Goal: Answer question/provide support: Share knowledge or assist other users

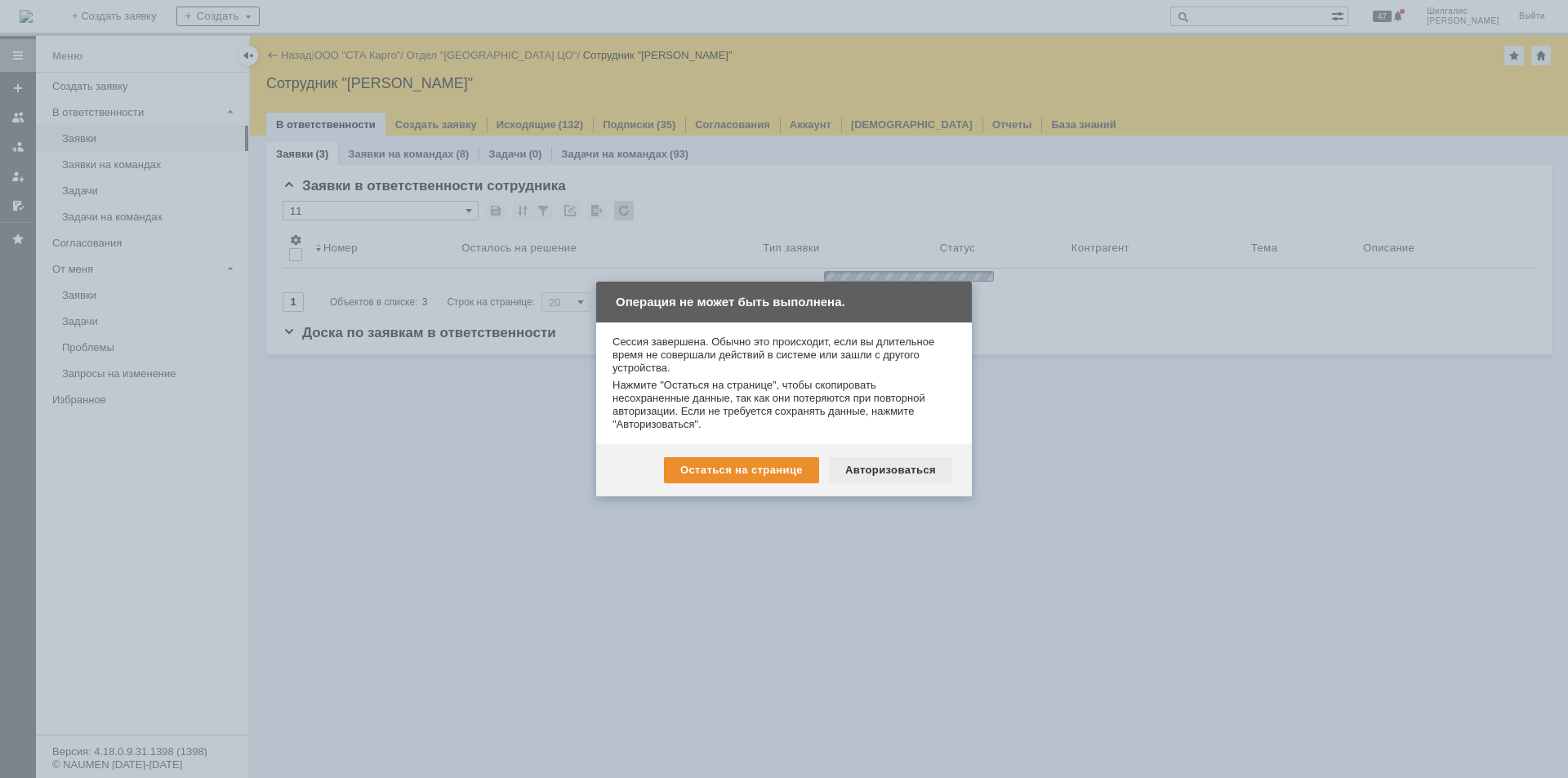
click at [876, 461] on div "Авторизоваться" at bounding box center [891, 470] width 124 height 26
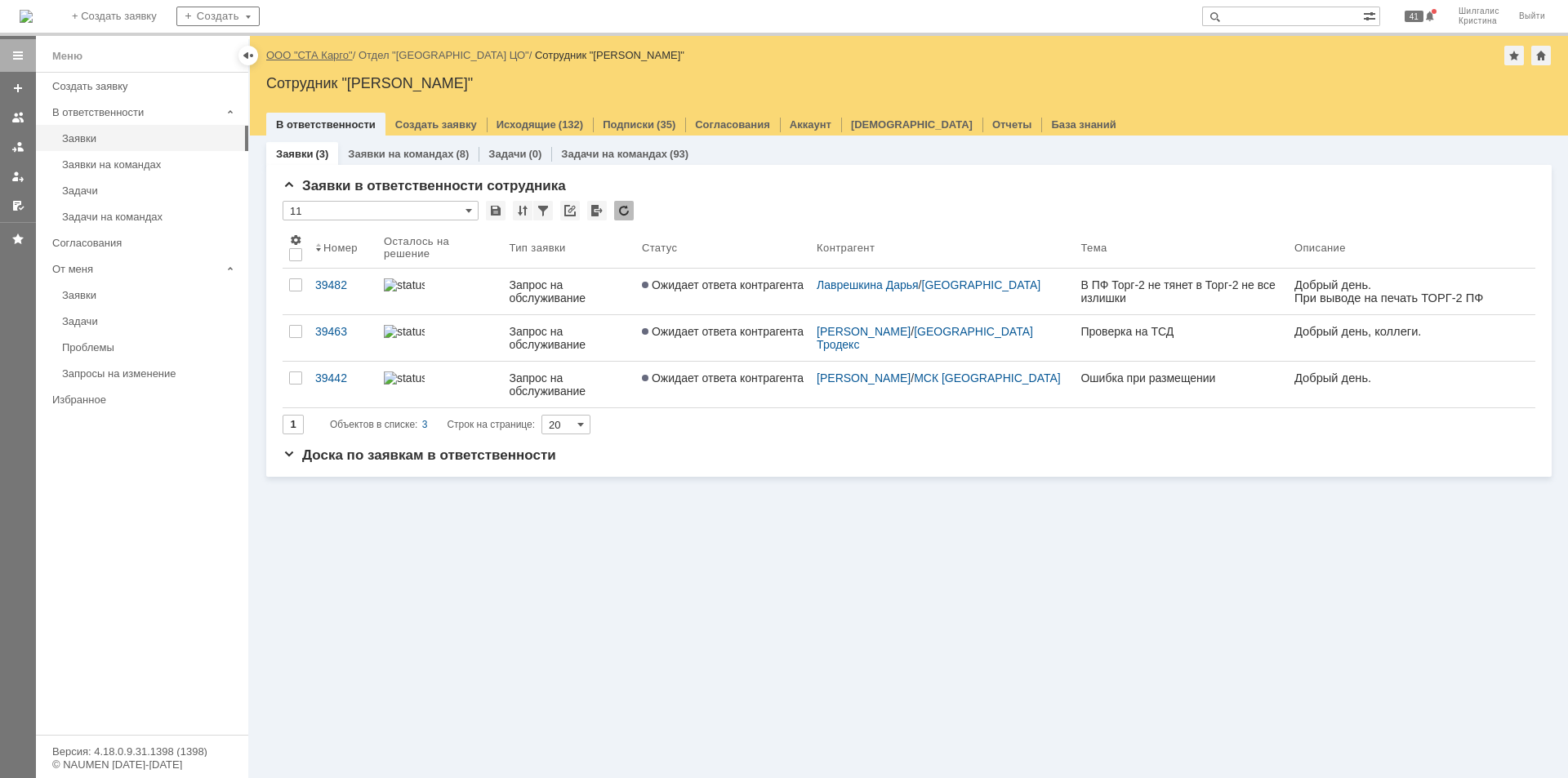
click at [325, 62] on div "Назад | ООО "СТА Карго" / Отдел "[GEOGRAPHIC_DATA] ЦО" / Сотрудник "Шилгалис [P…" at bounding box center [908, 55] width 1285 height 19
click at [319, 56] on link "ООО "СТА Карго"" at bounding box center [309, 55] width 86 height 12
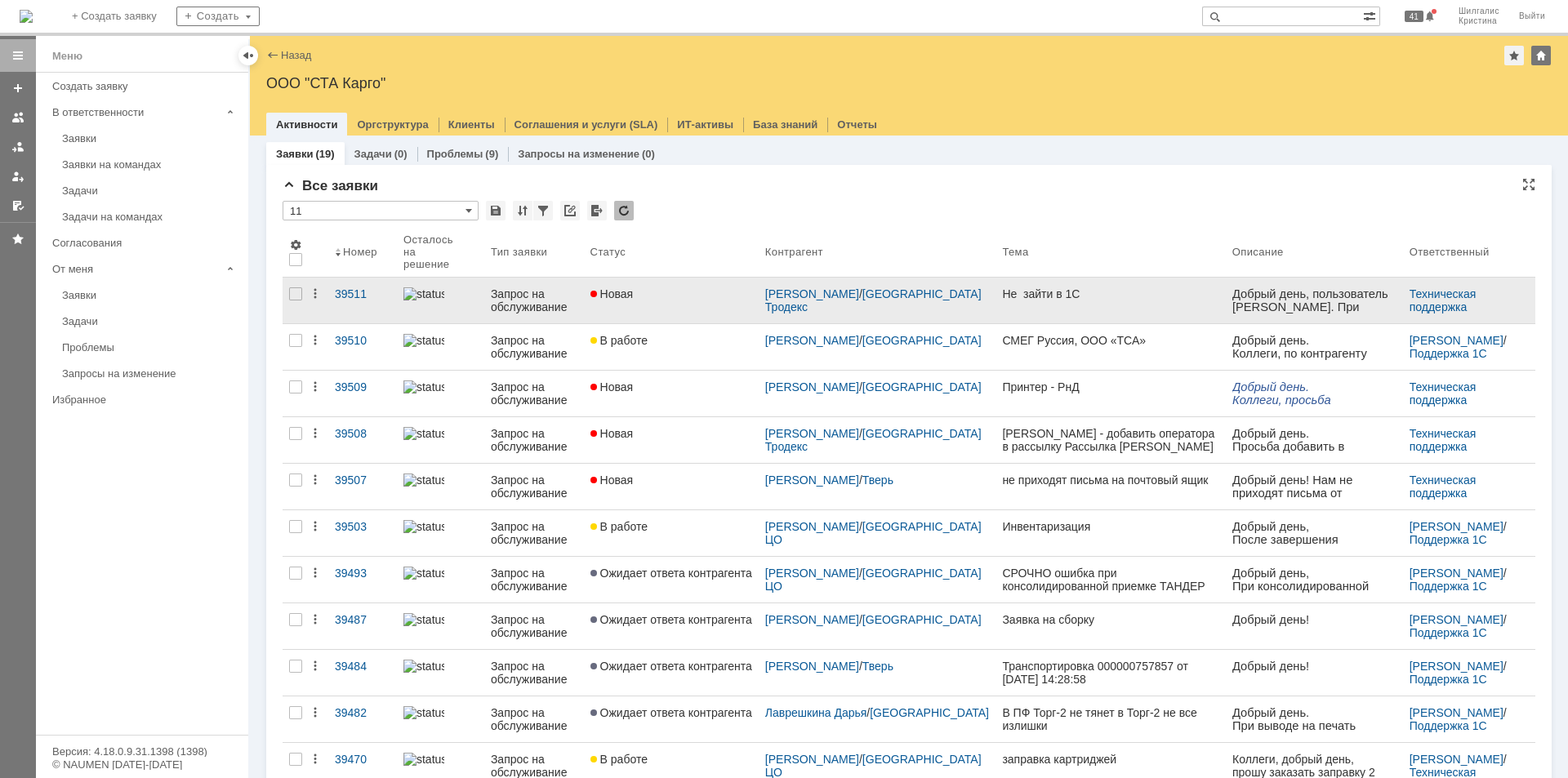
click at [671, 292] on link "Новая" at bounding box center [671, 301] width 174 height 46
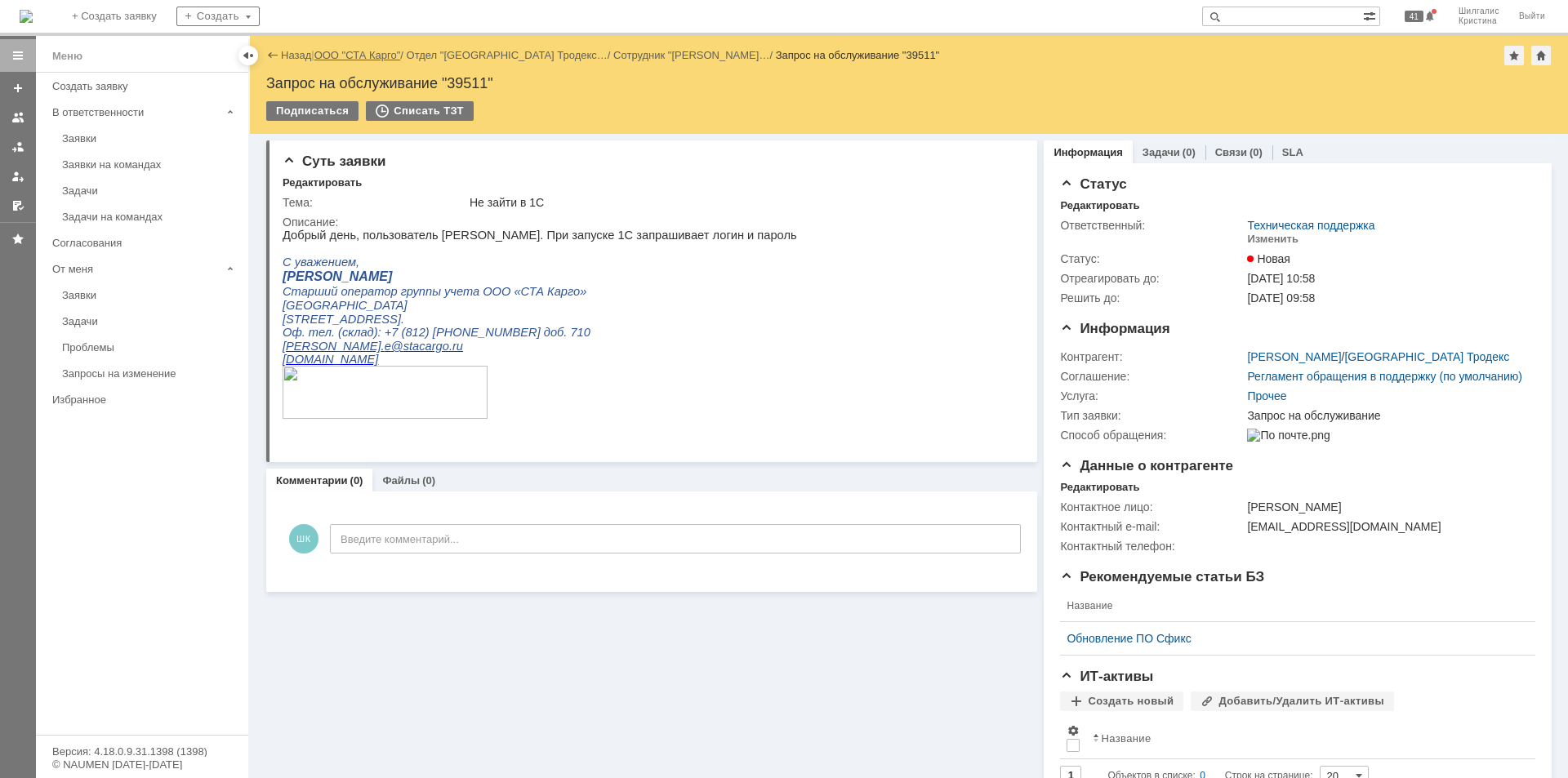
click at [339, 56] on link "ООО "СТА Карго"" at bounding box center [357, 55] width 86 height 12
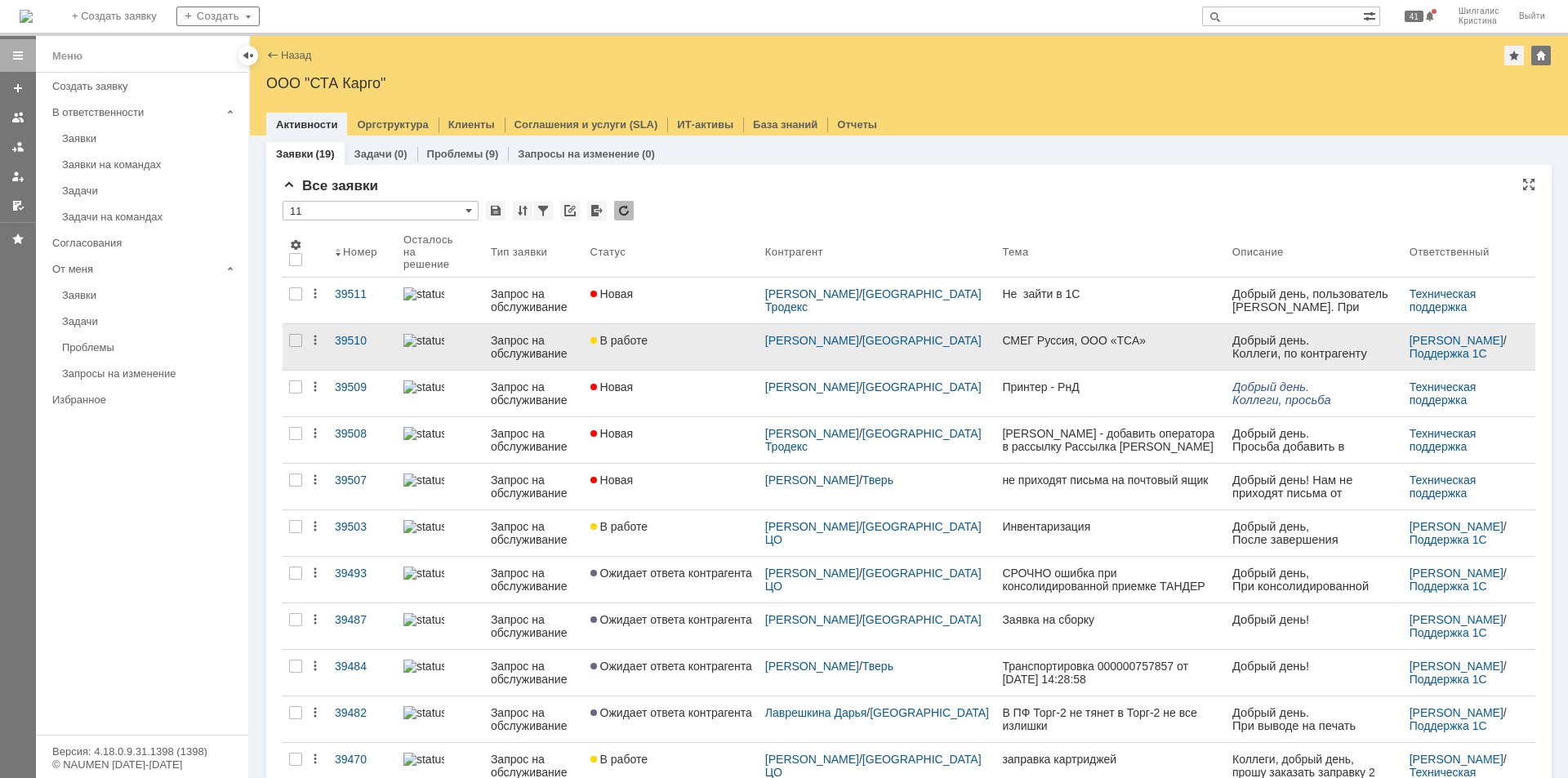
click at [687, 334] on div "В работе" at bounding box center [671, 340] width 162 height 13
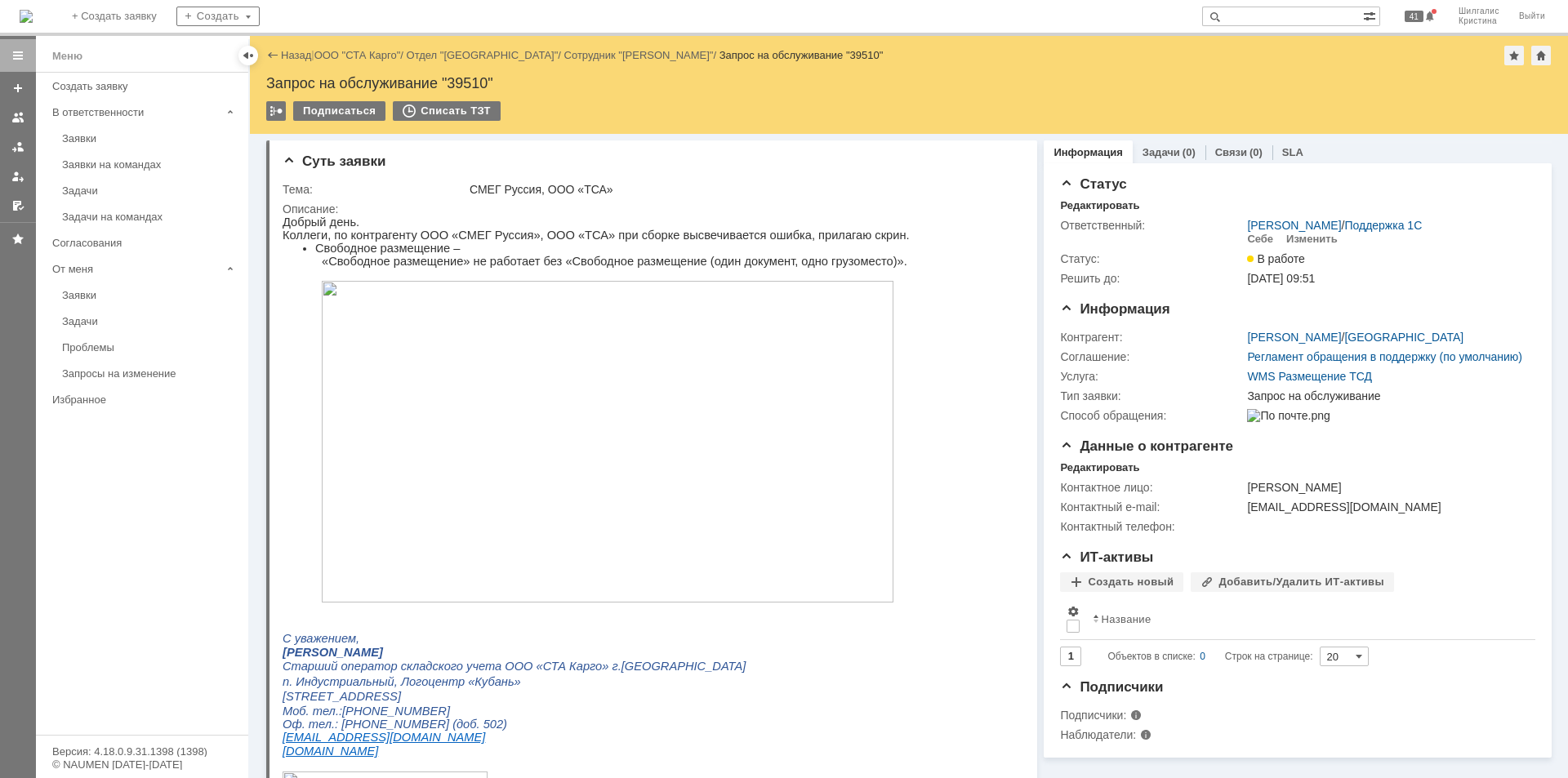
click at [388, 375] on img at bounding box center [607, 442] width 571 height 322
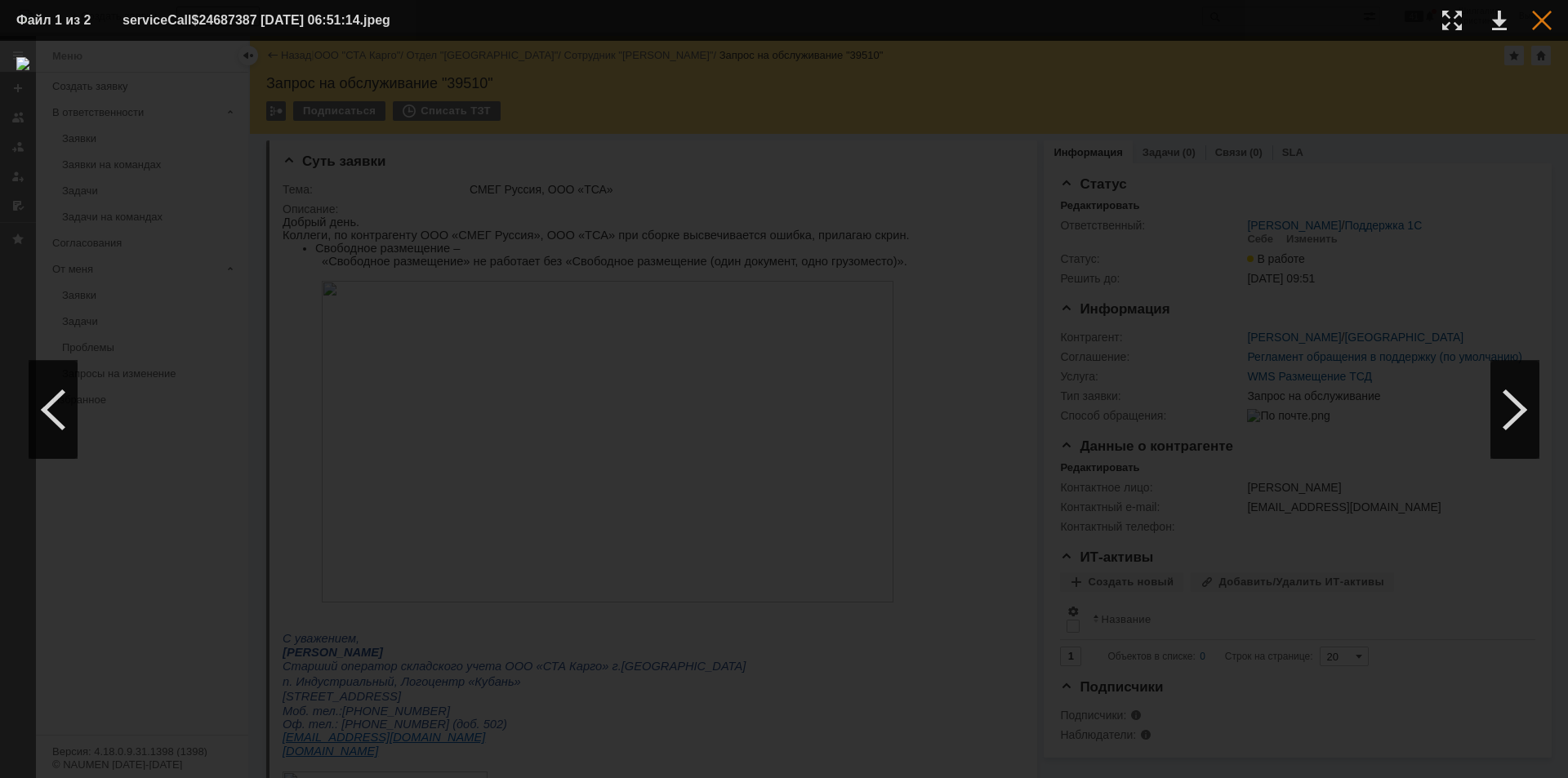
click at [1542, 21] on div at bounding box center [1542, 20] width 19 height 19
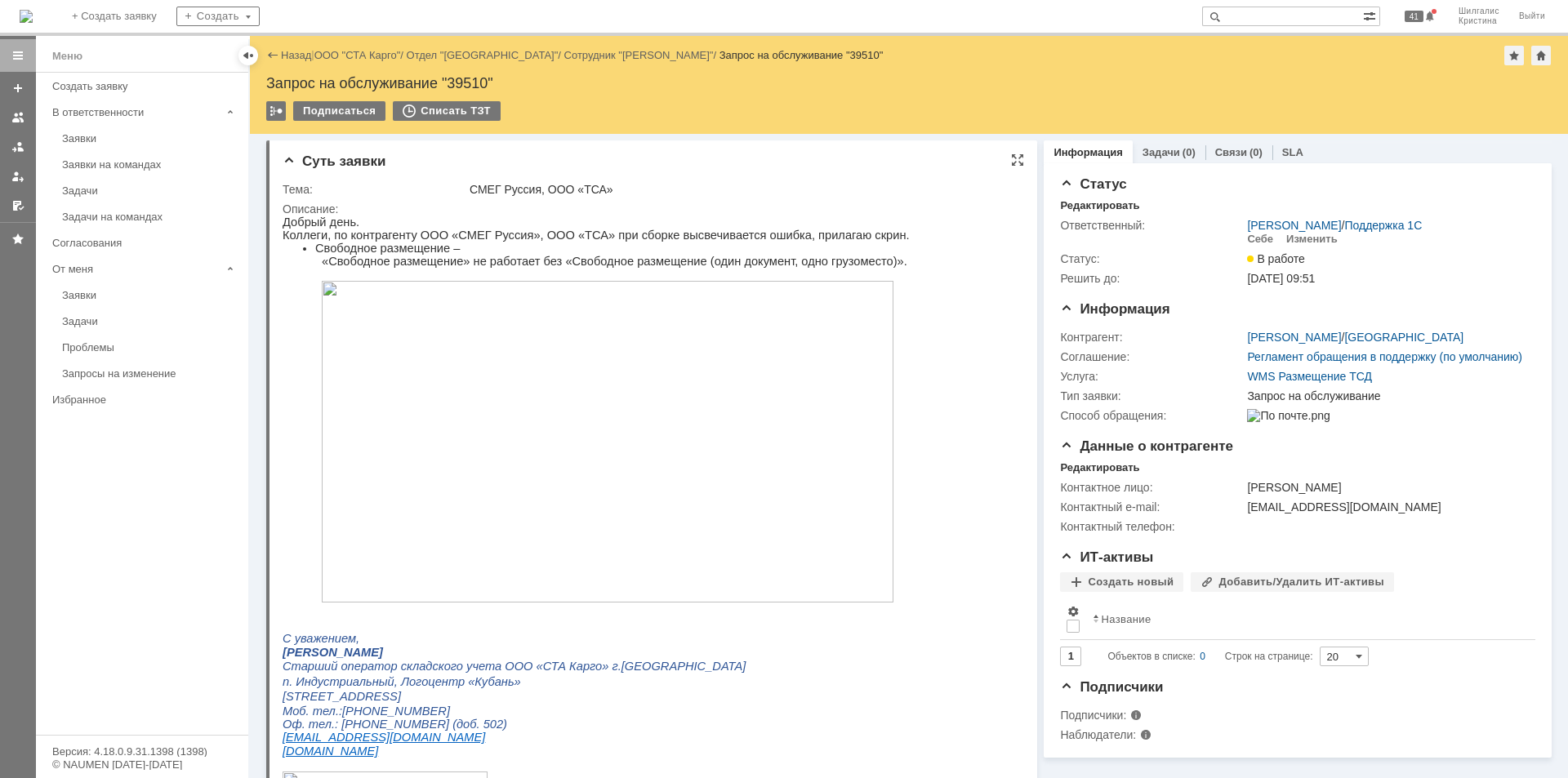
click at [656, 389] on img at bounding box center [607, 442] width 571 height 322
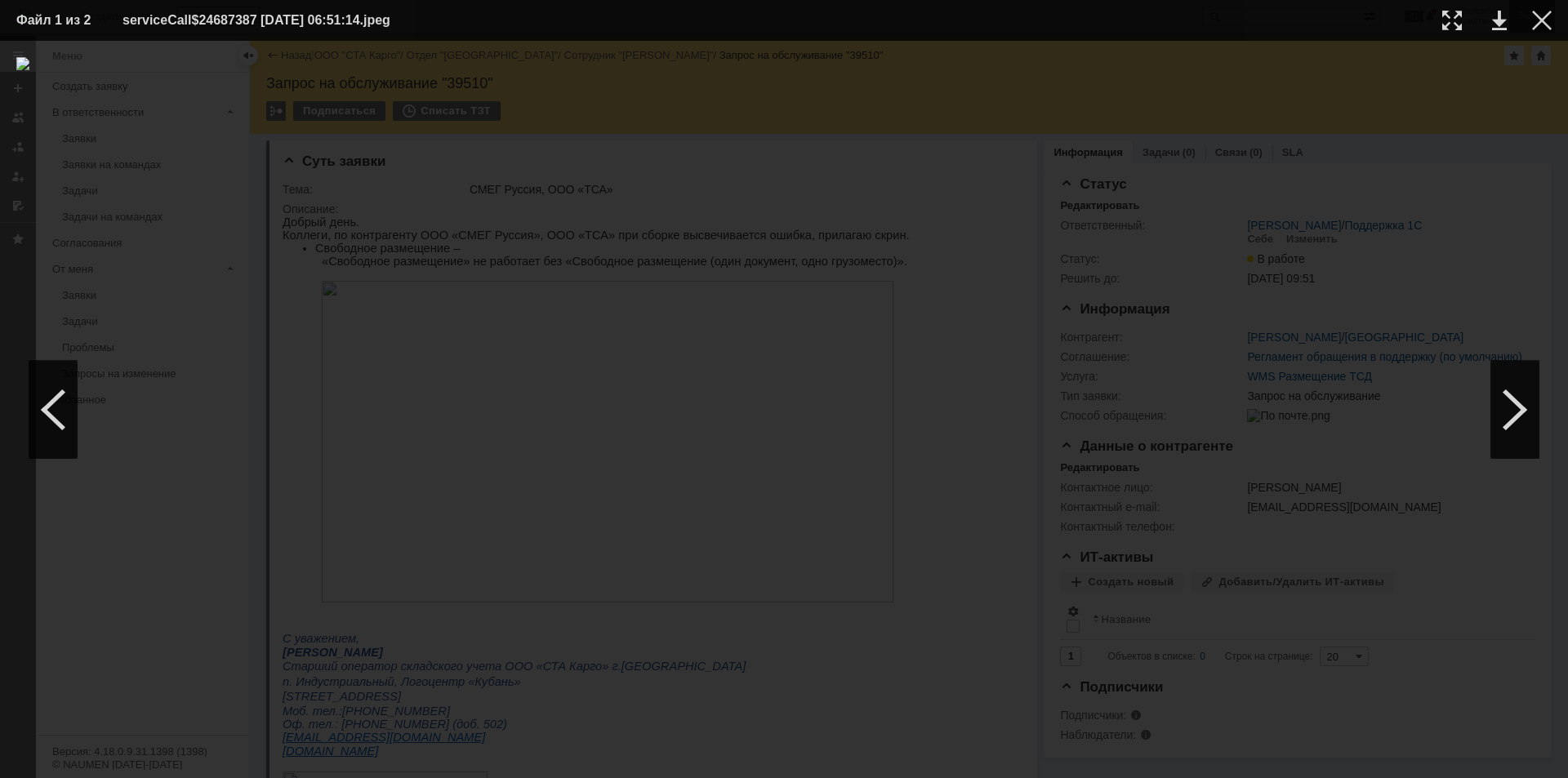
click at [1546, 18] on div at bounding box center [1542, 20] width 19 height 19
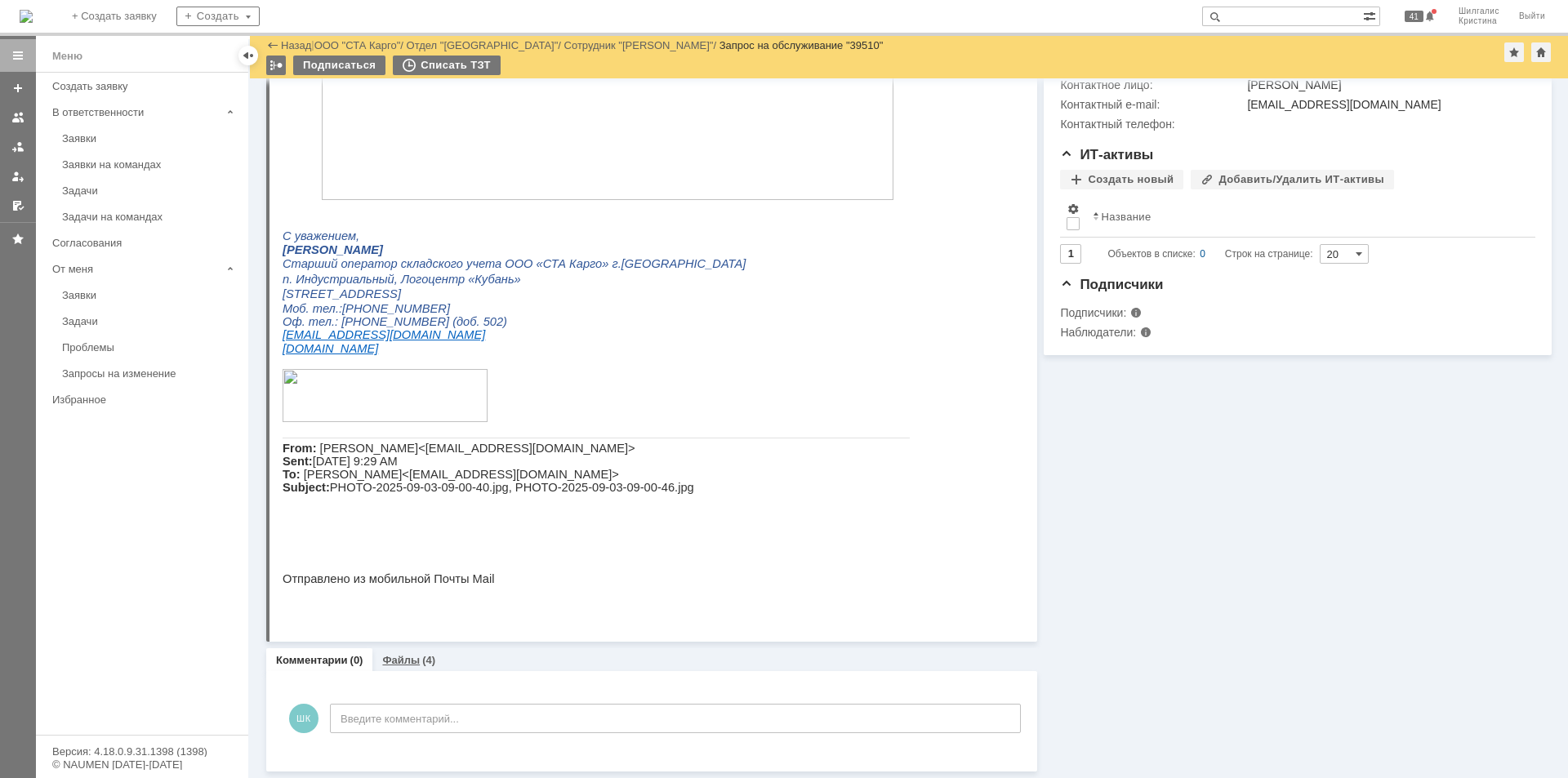
click at [399, 657] on link "Файлы" at bounding box center [400, 660] width 37 height 12
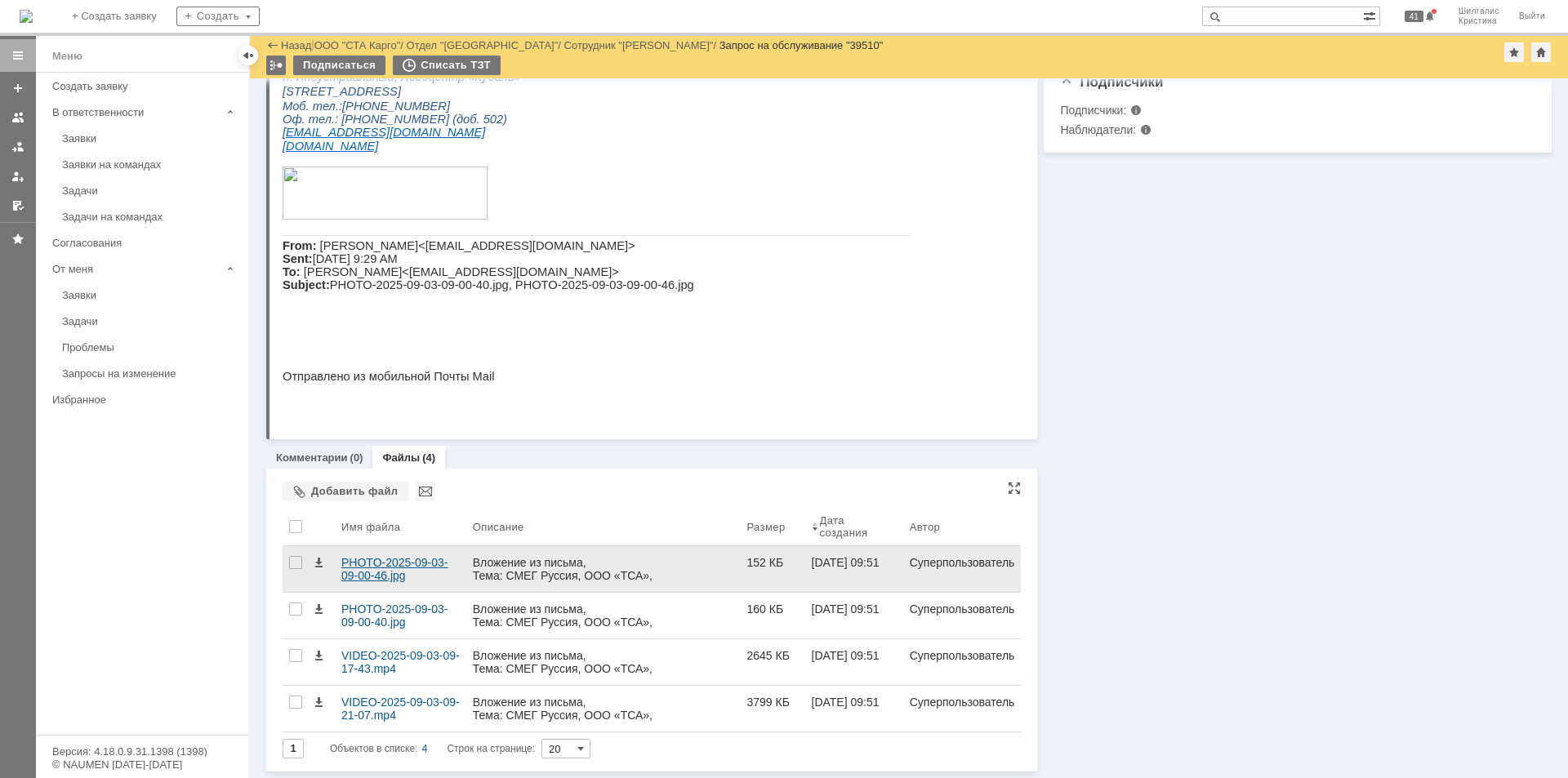
click at [402, 560] on div "PHOTO-2025-09-03-09-00-46.jpg" at bounding box center [400, 569] width 119 height 26
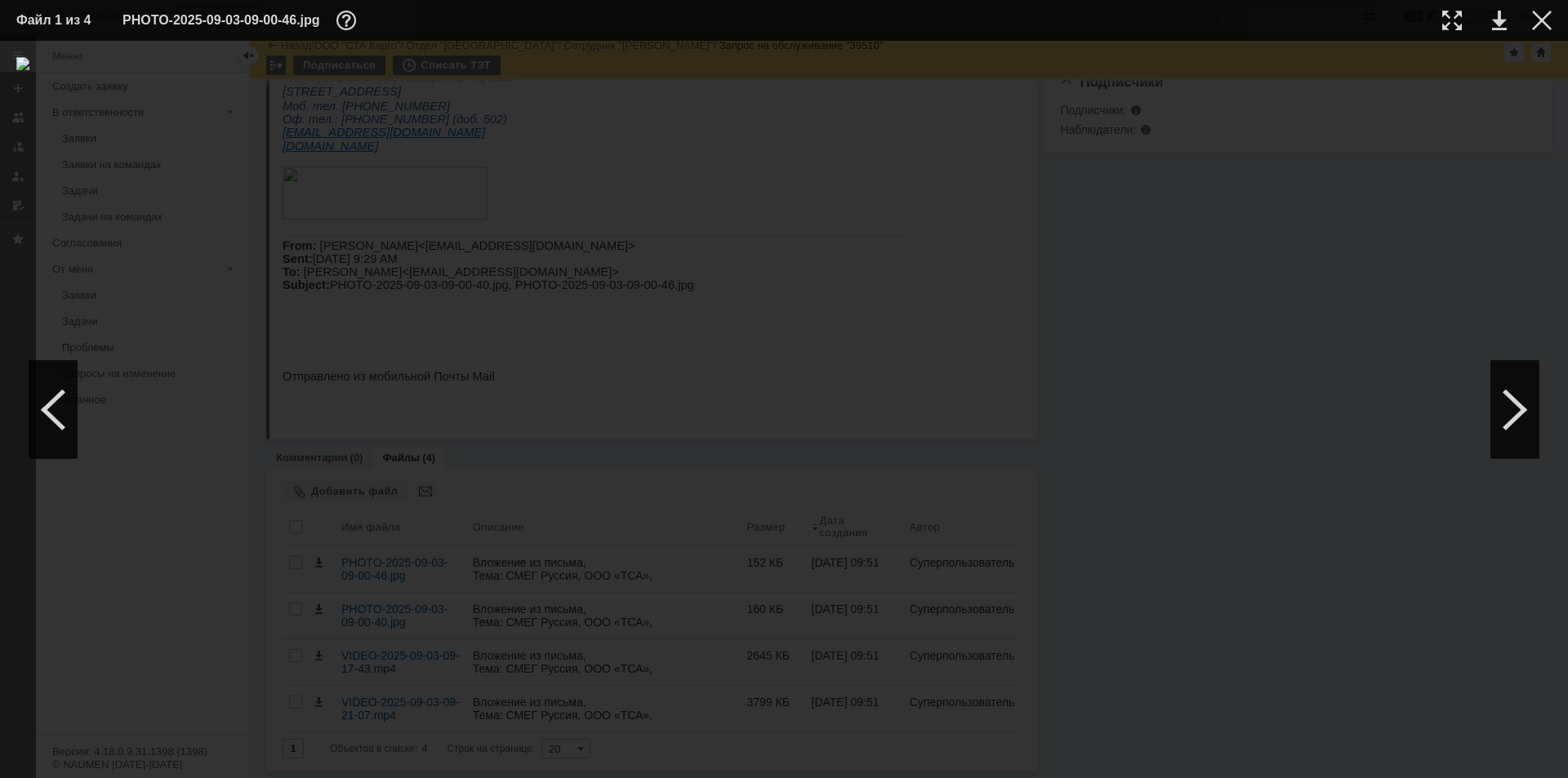
click at [1322, 383] on div at bounding box center [783, 410] width 1535 height 704
click at [1538, 21] on div at bounding box center [1542, 20] width 19 height 19
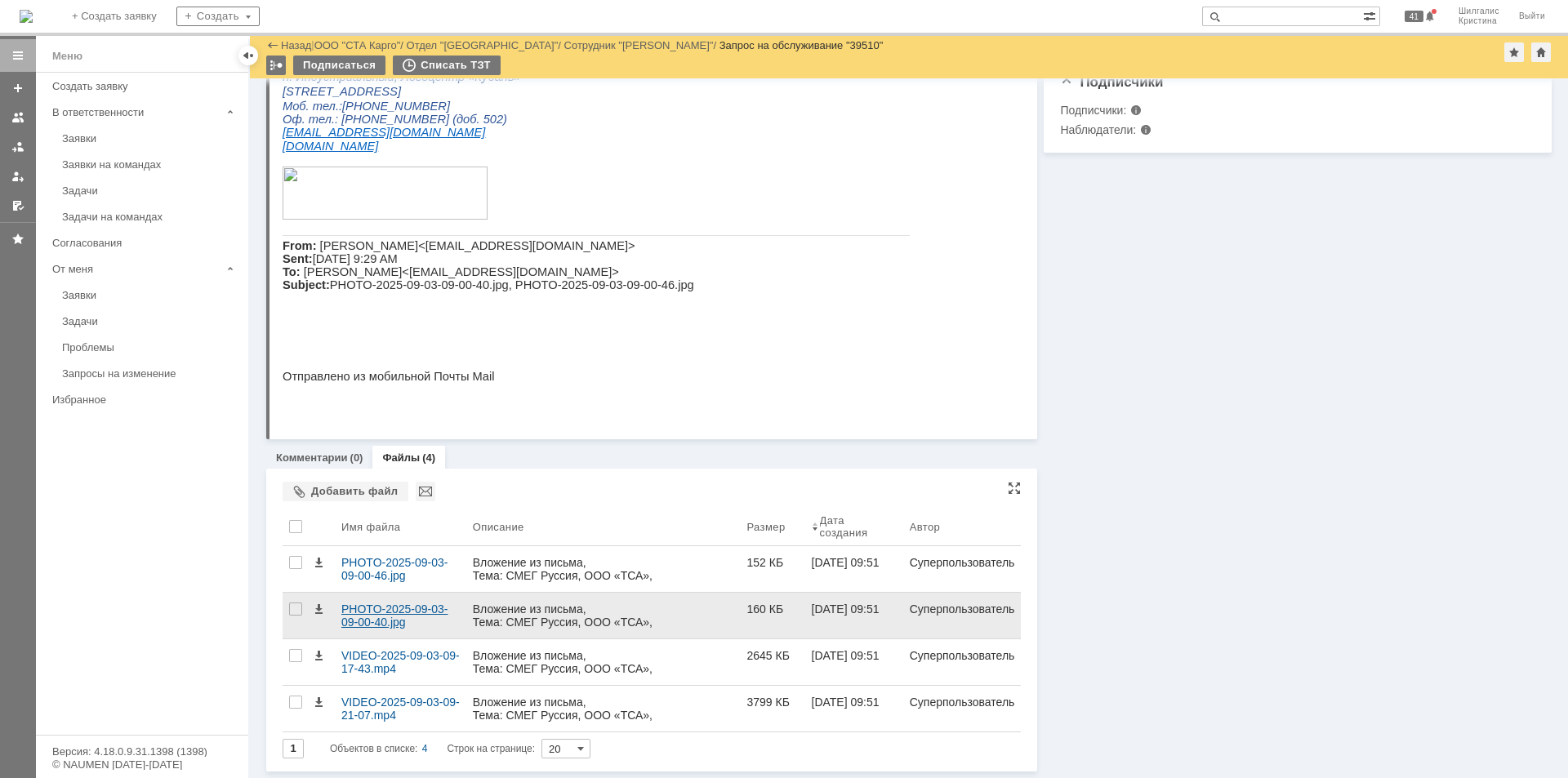
click at [382, 609] on div "PHOTO-2025-09-03-09-00-40.jpg" at bounding box center [400, 615] width 119 height 26
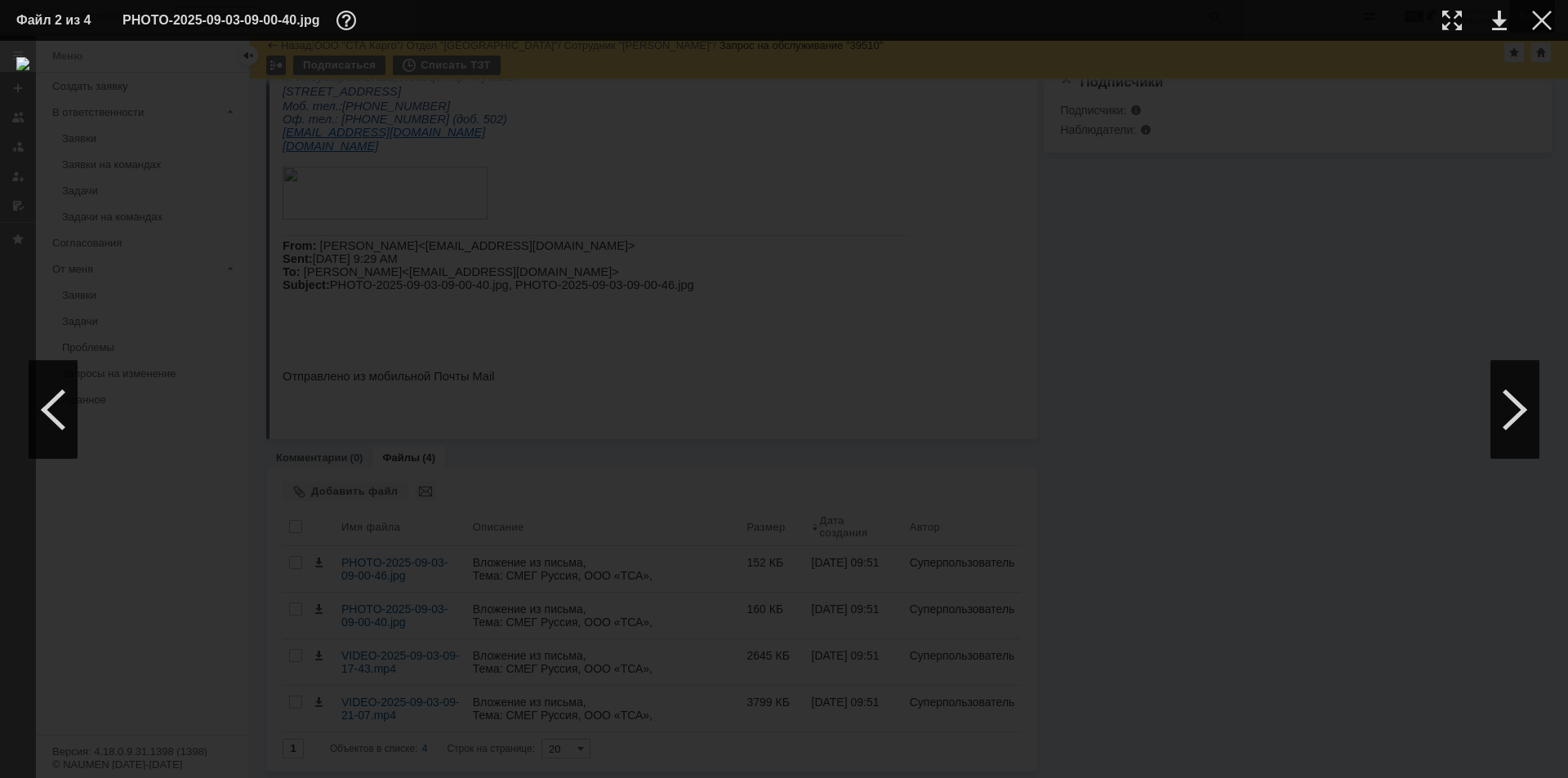
click at [1542, 17] on div at bounding box center [1542, 20] width 19 height 19
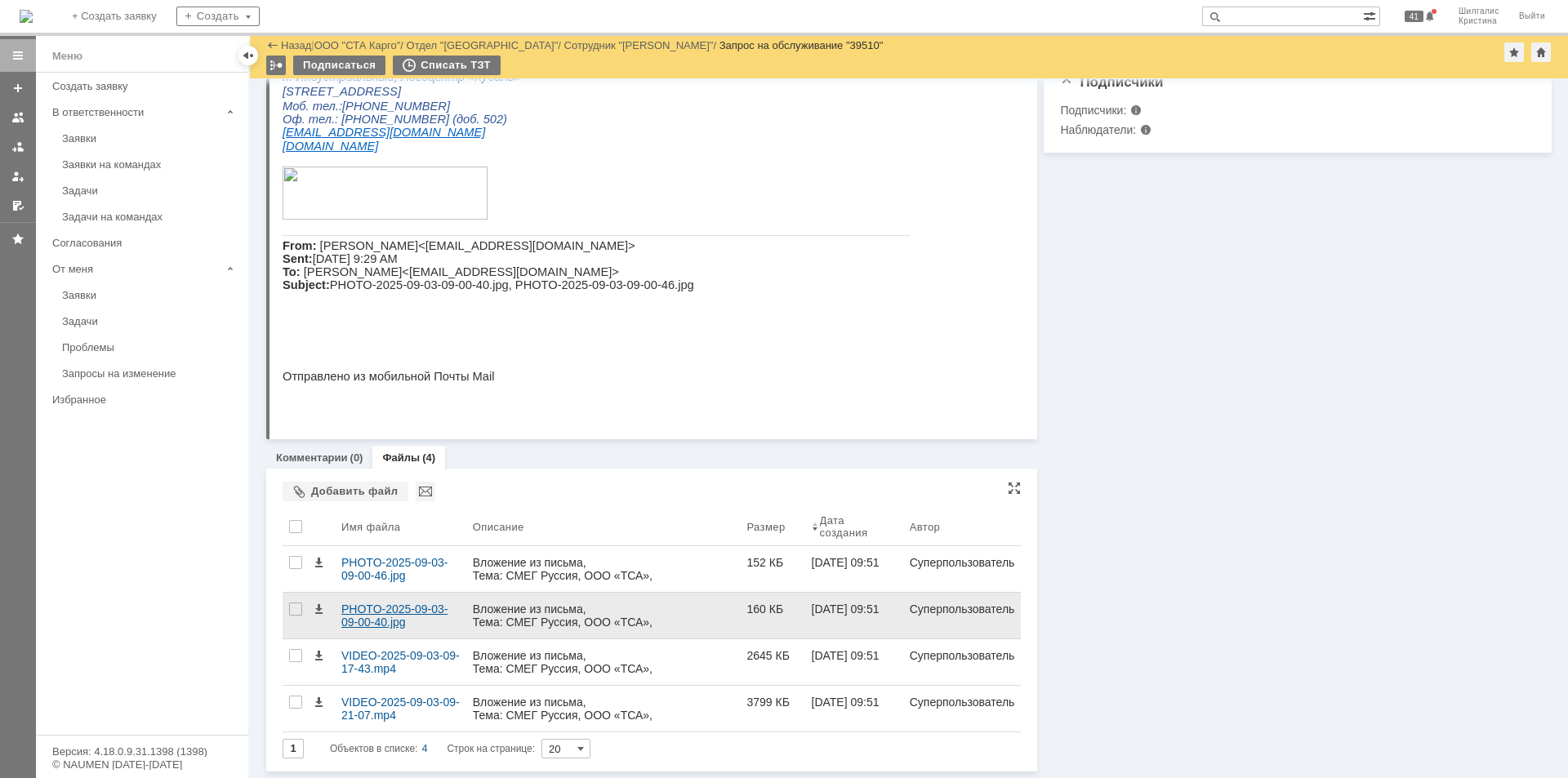
click at [396, 611] on div "PHOTO-2025-09-03-09-00-40.jpg" at bounding box center [400, 615] width 119 height 26
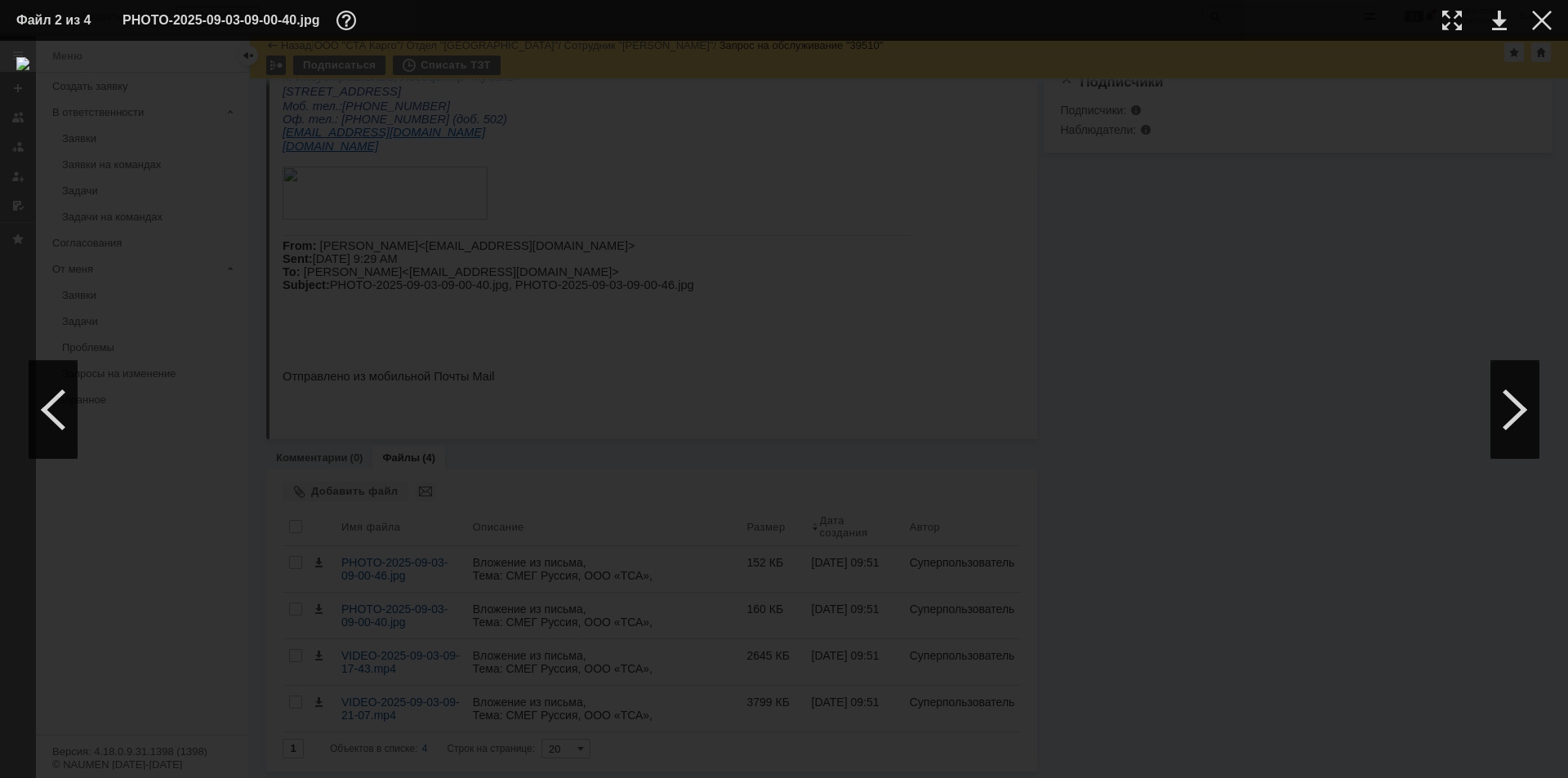
drag, startPoint x: 1545, startPoint y: 29, endPoint x: 1517, endPoint y: 35, distance: 28.6
click at [1543, 29] on div at bounding box center [1542, 20] width 19 height 19
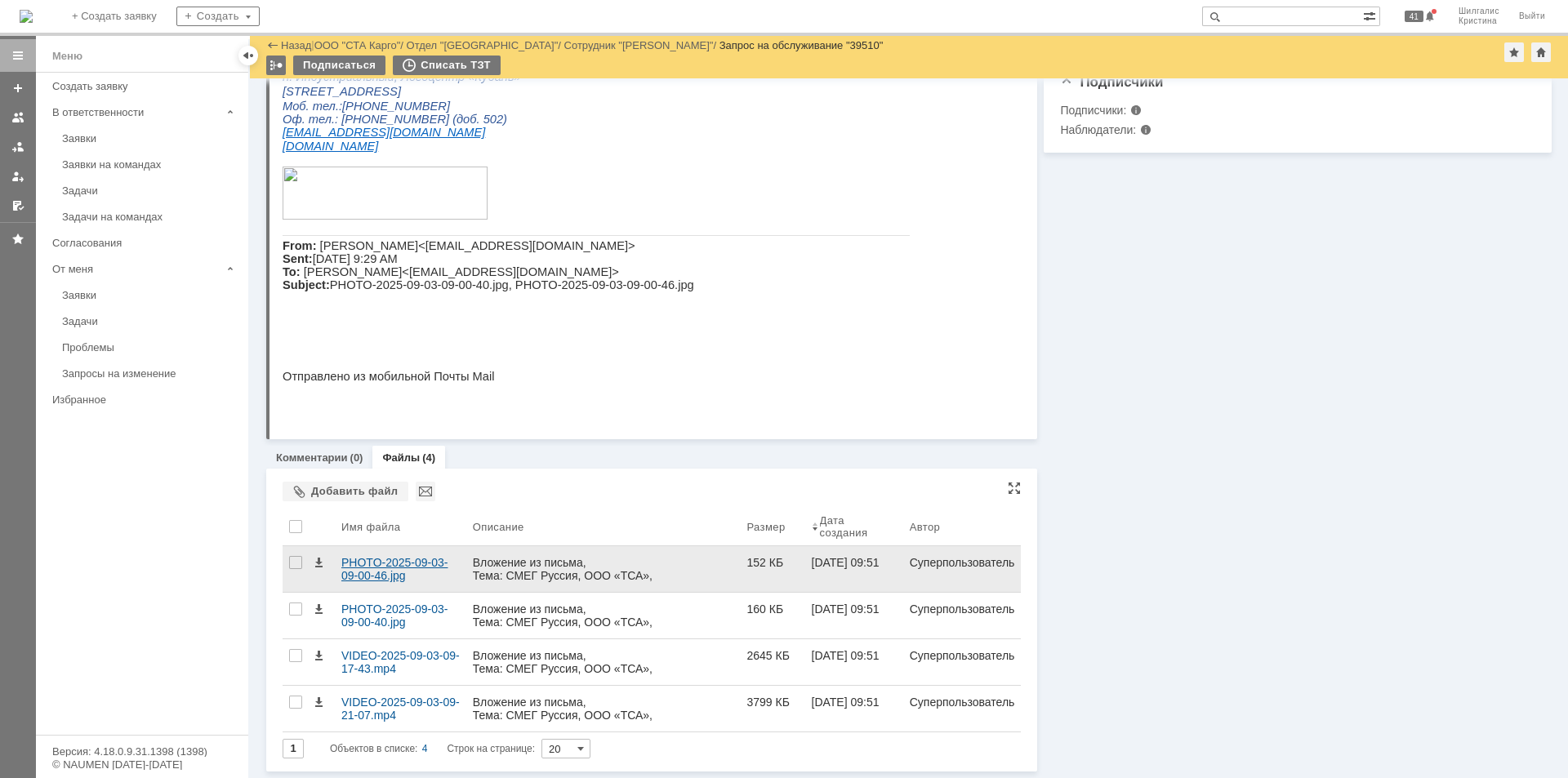
click at [367, 562] on div "PHOTO-2025-09-03-09-00-46.jpg" at bounding box center [400, 569] width 119 height 26
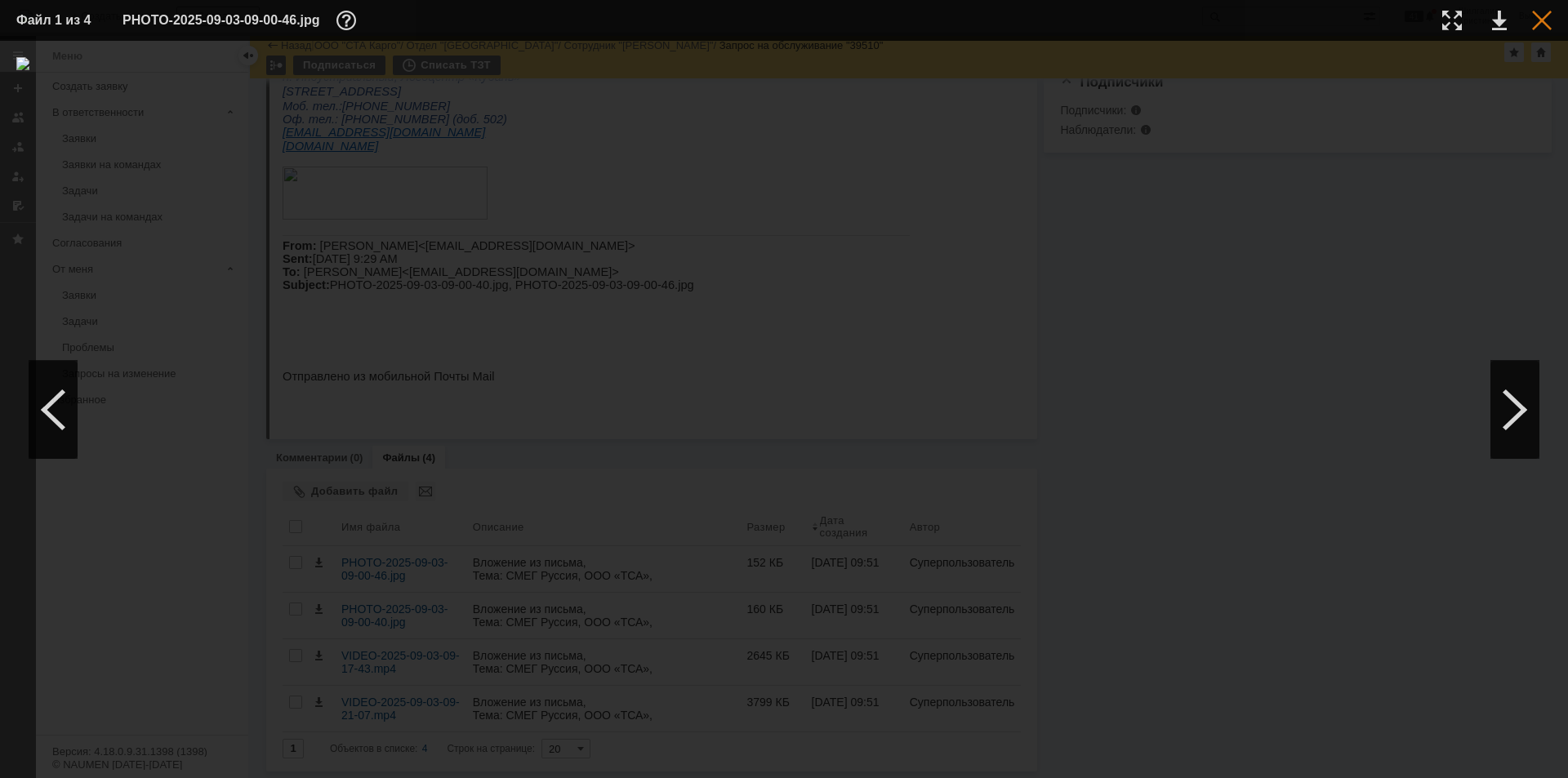
click at [1541, 15] on div at bounding box center [1542, 20] width 19 height 19
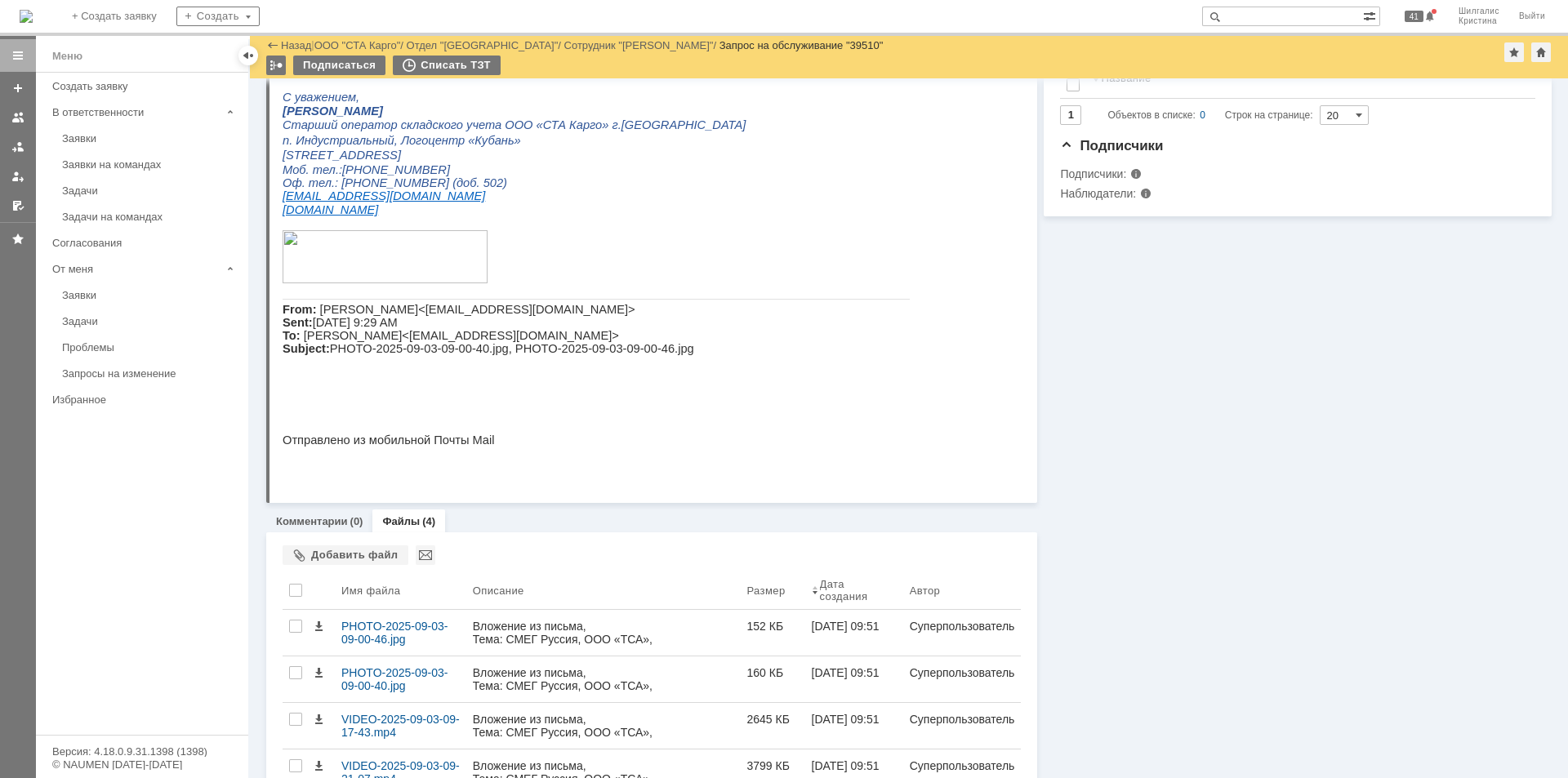
scroll to position [550, 0]
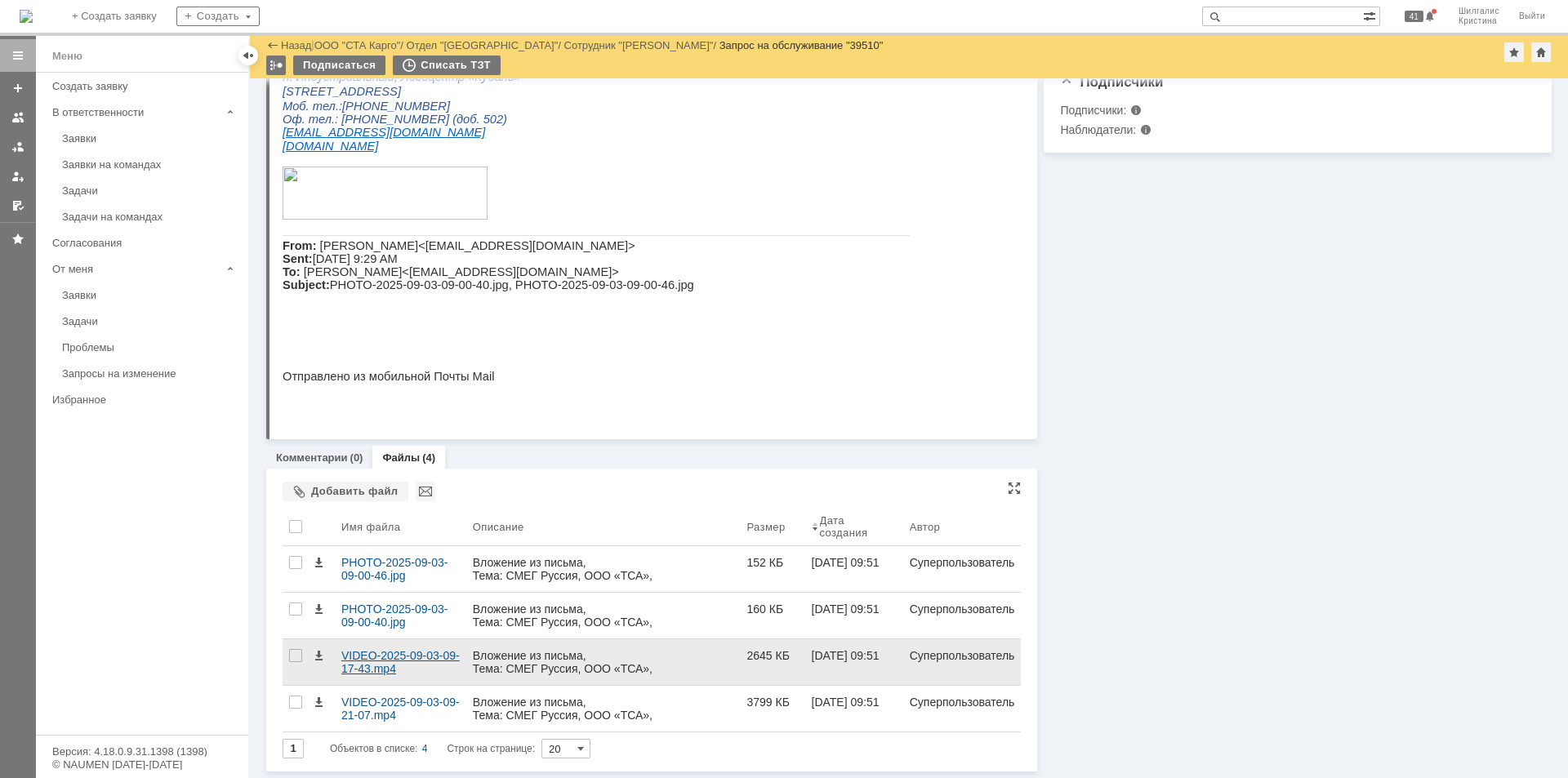
click at [377, 657] on div "VIDEO-2025-09-03-09-17-43.mp4" at bounding box center [400, 662] width 119 height 26
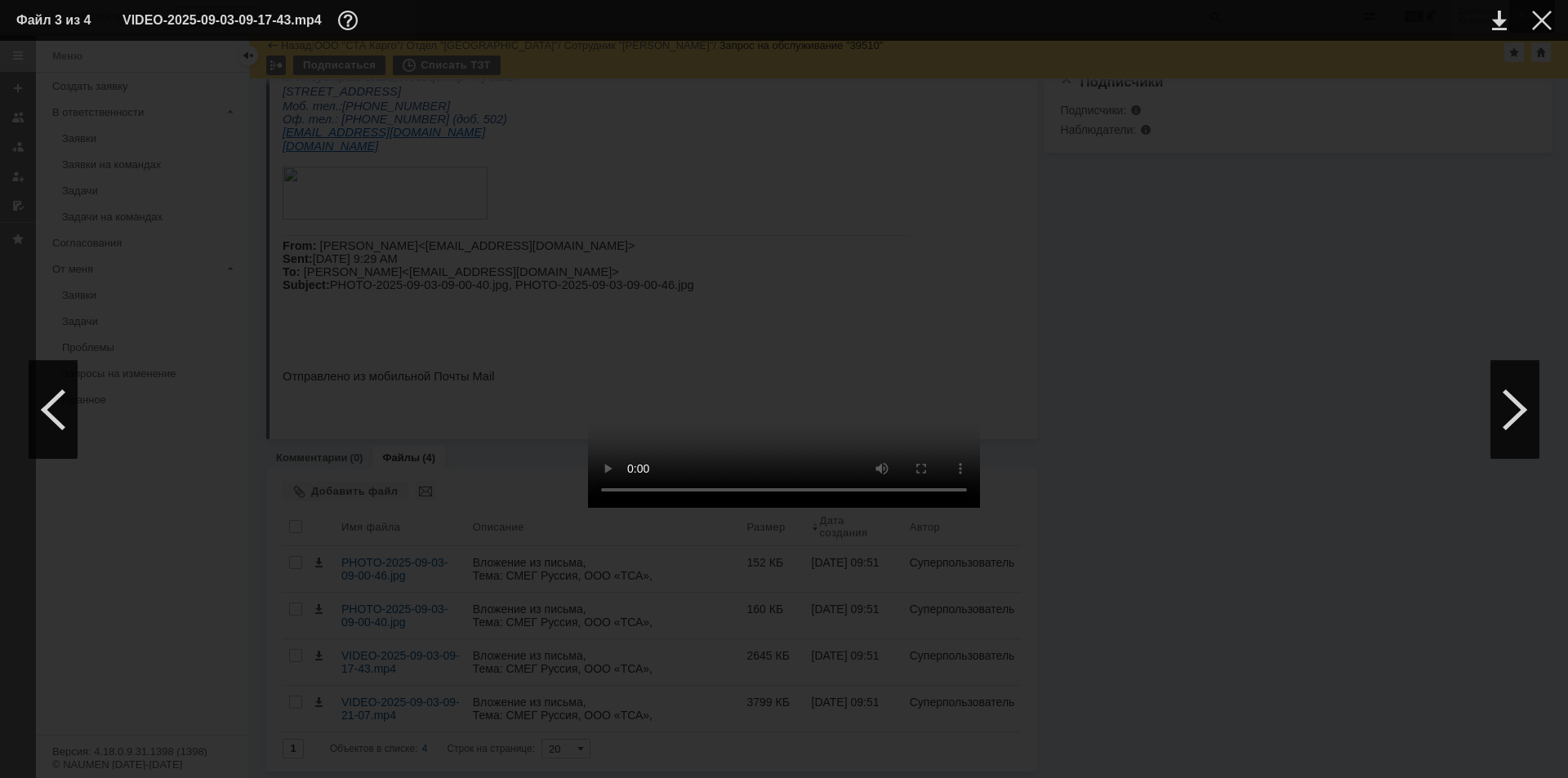
click at [1535, 14] on div at bounding box center [1542, 20] width 19 height 19
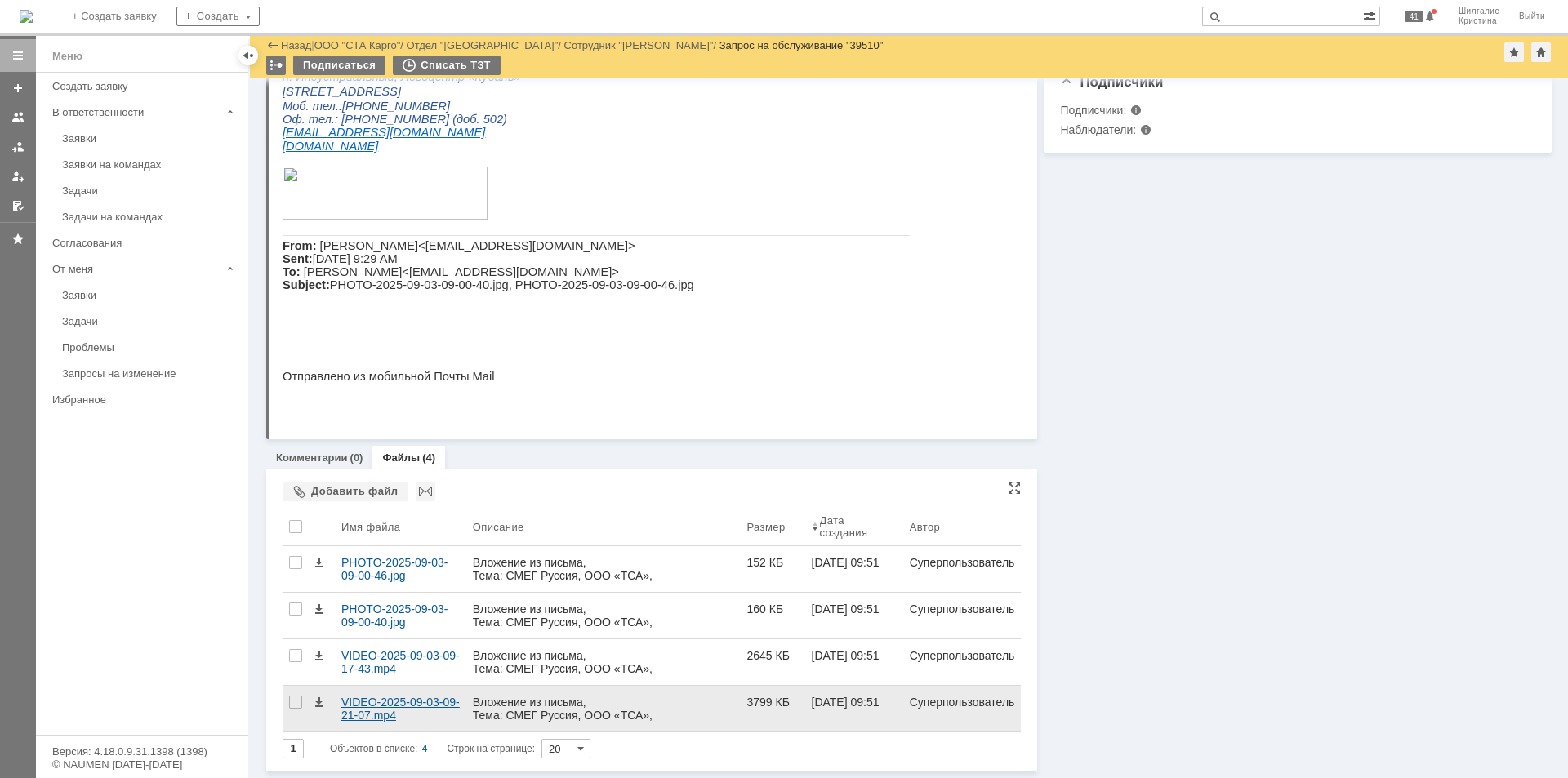
click at [388, 687] on div "VIDEO-2025-09-03-09-21-07.mp4" at bounding box center [400, 709] width 131 height 46
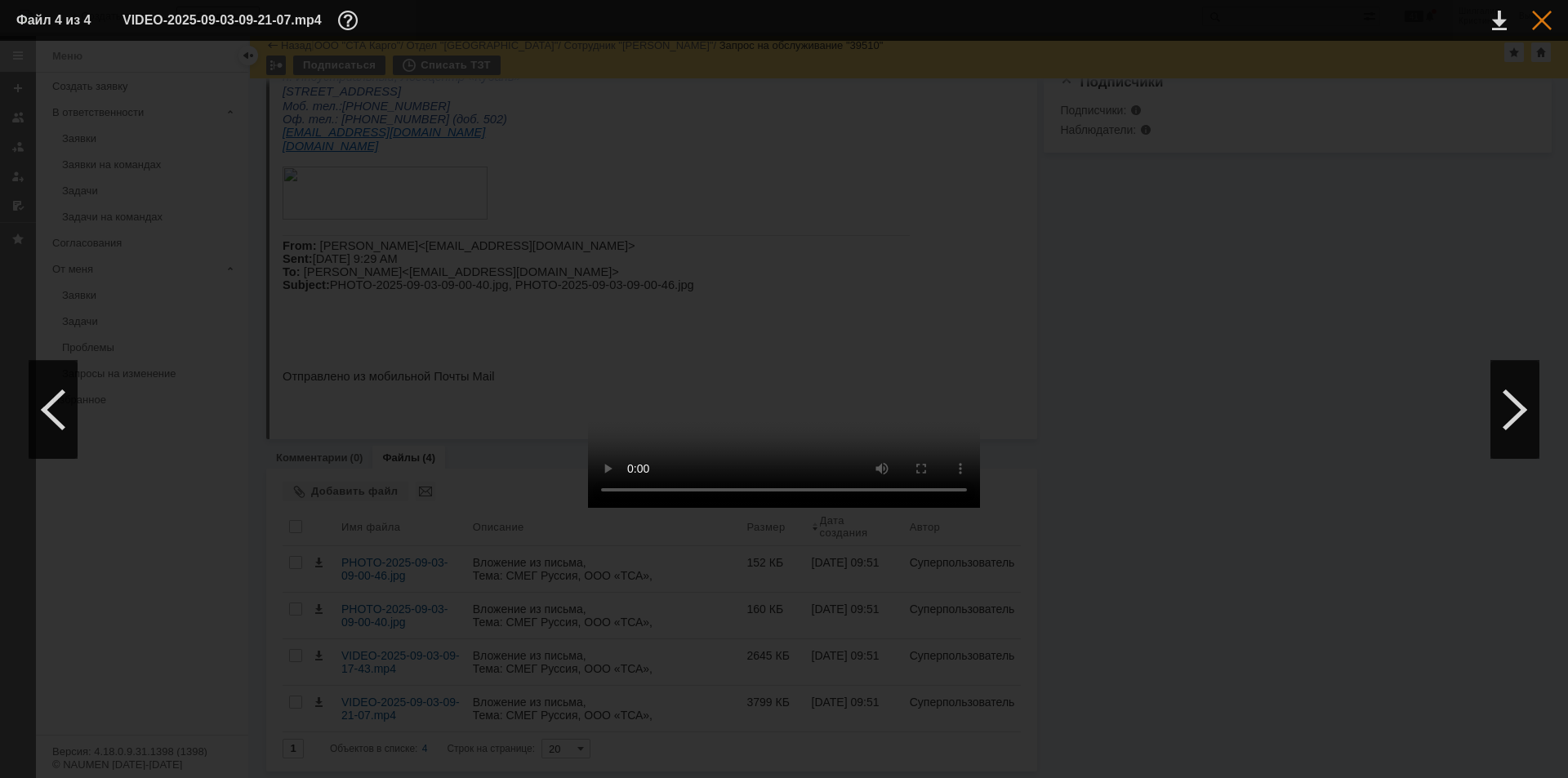
click at [1538, 23] on div at bounding box center [1542, 20] width 19 height 19
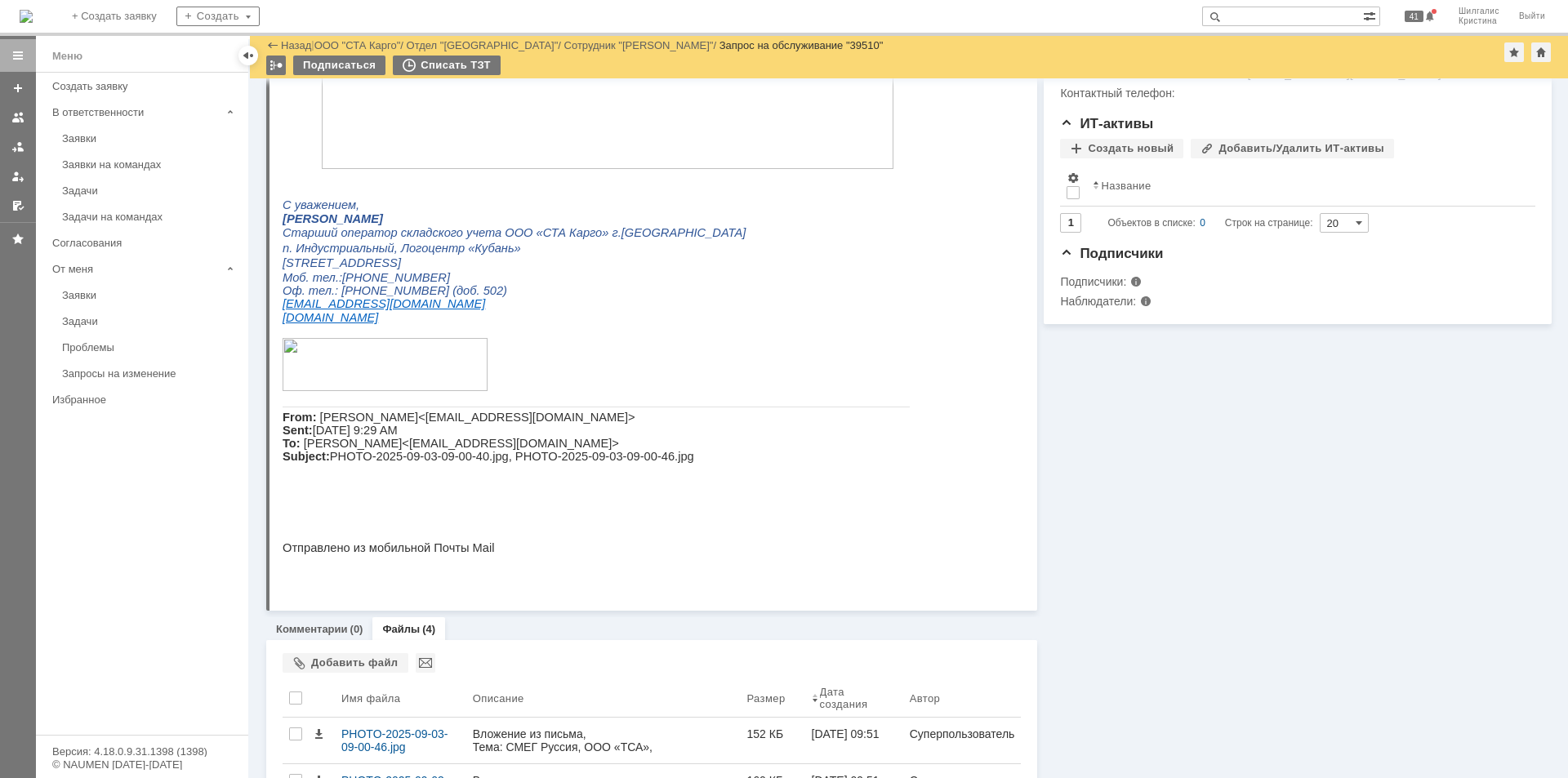
scroll to position [469, 0]
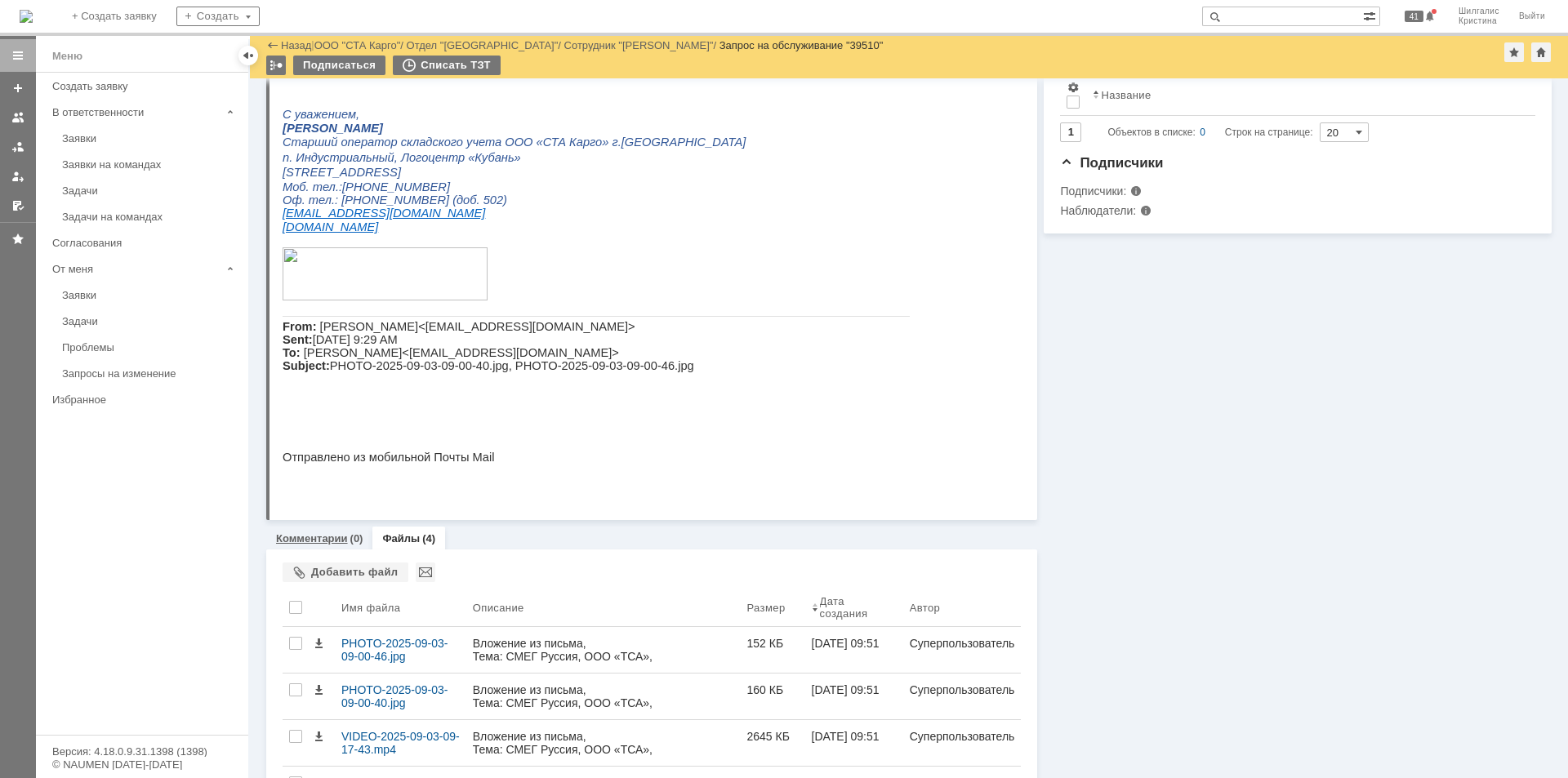
click at [358, 543] on div "(0)" at bounding box center [356, 538] width 13 height 12
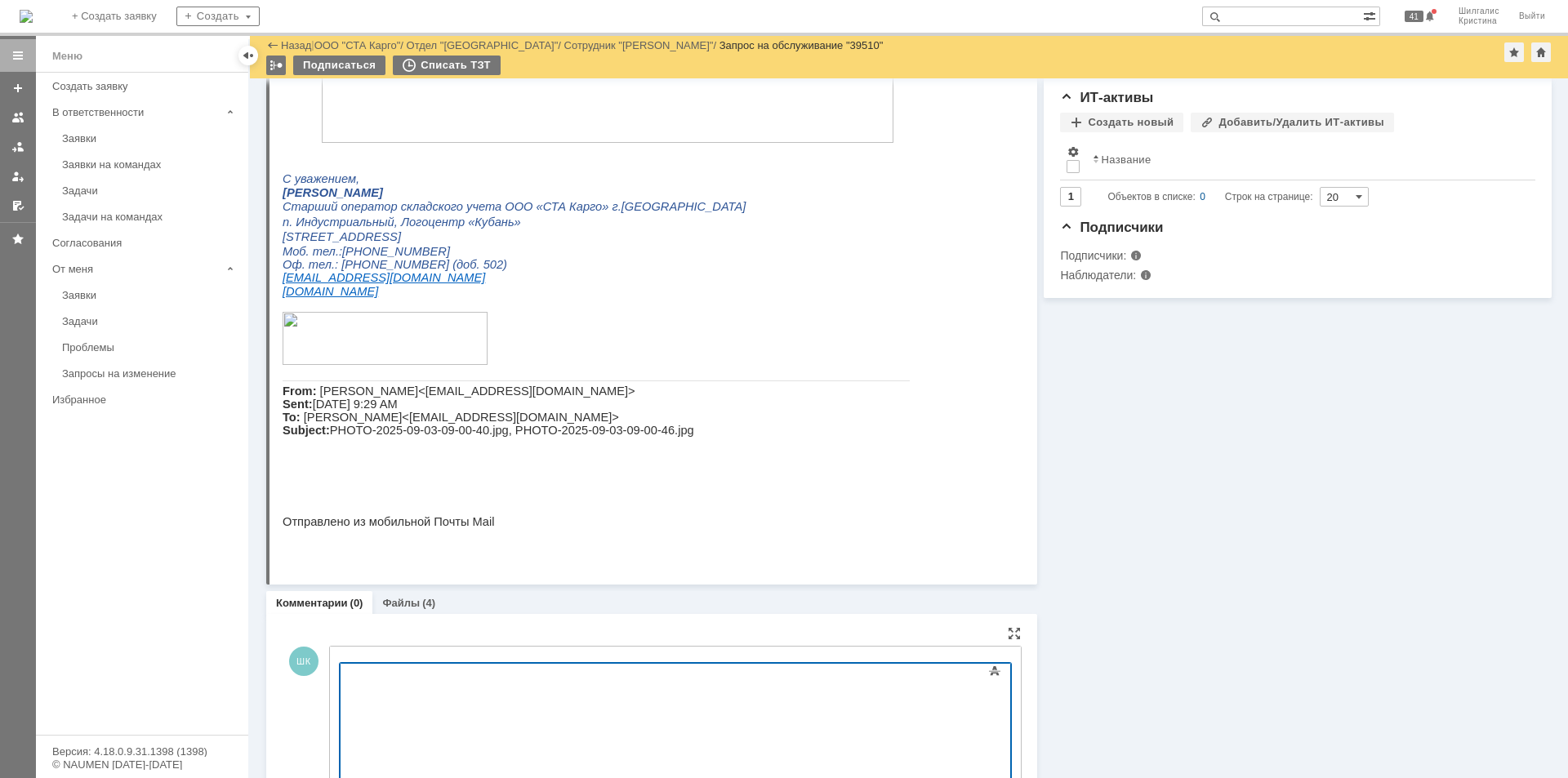
scroll to position [494, 0]
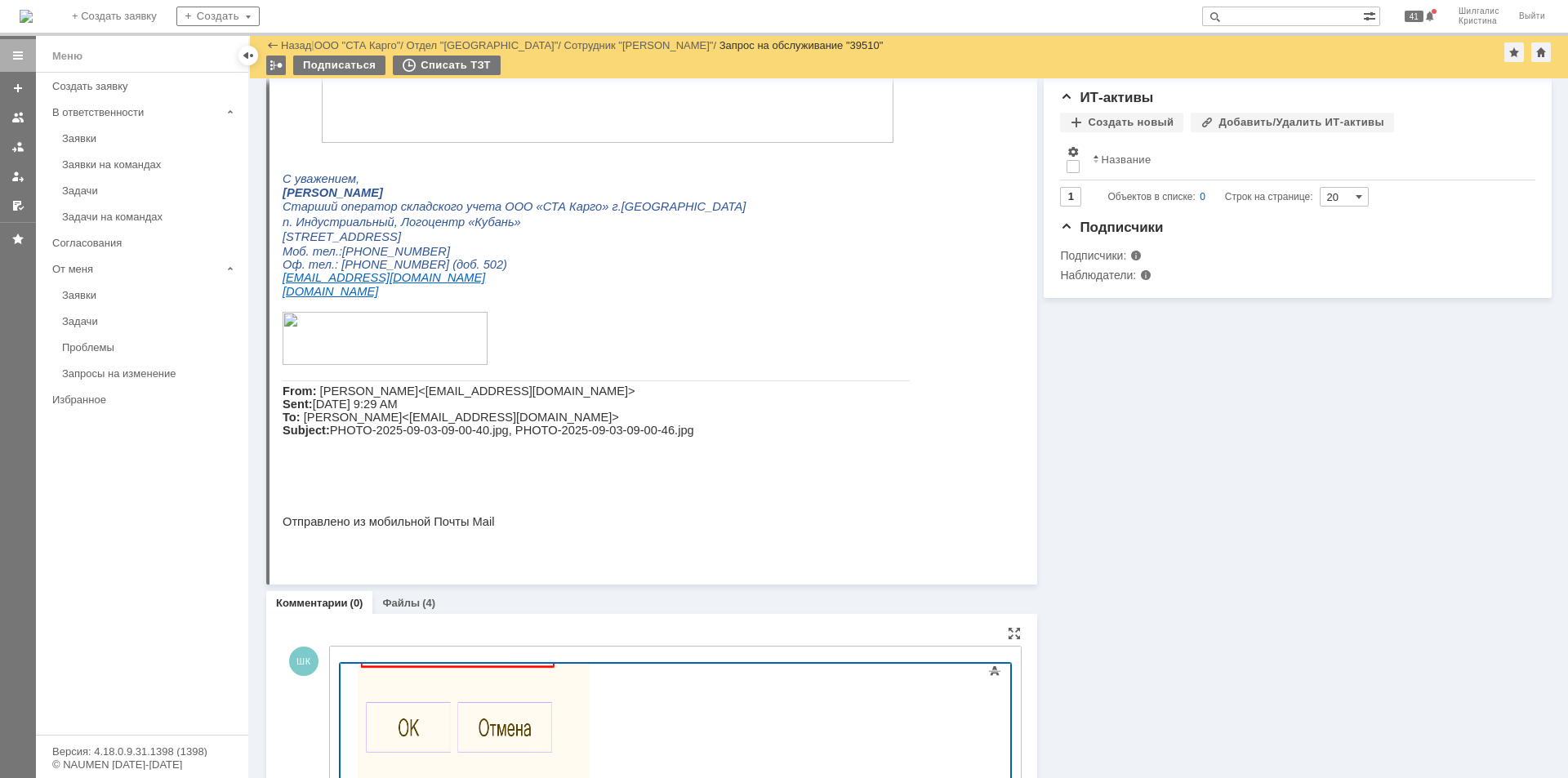
click at [588, 711] on div "Добрый день. Через меню действительно вылезает ошибка, однако в самом размещени…" at bounding box center [473, 489] width 232 height 626
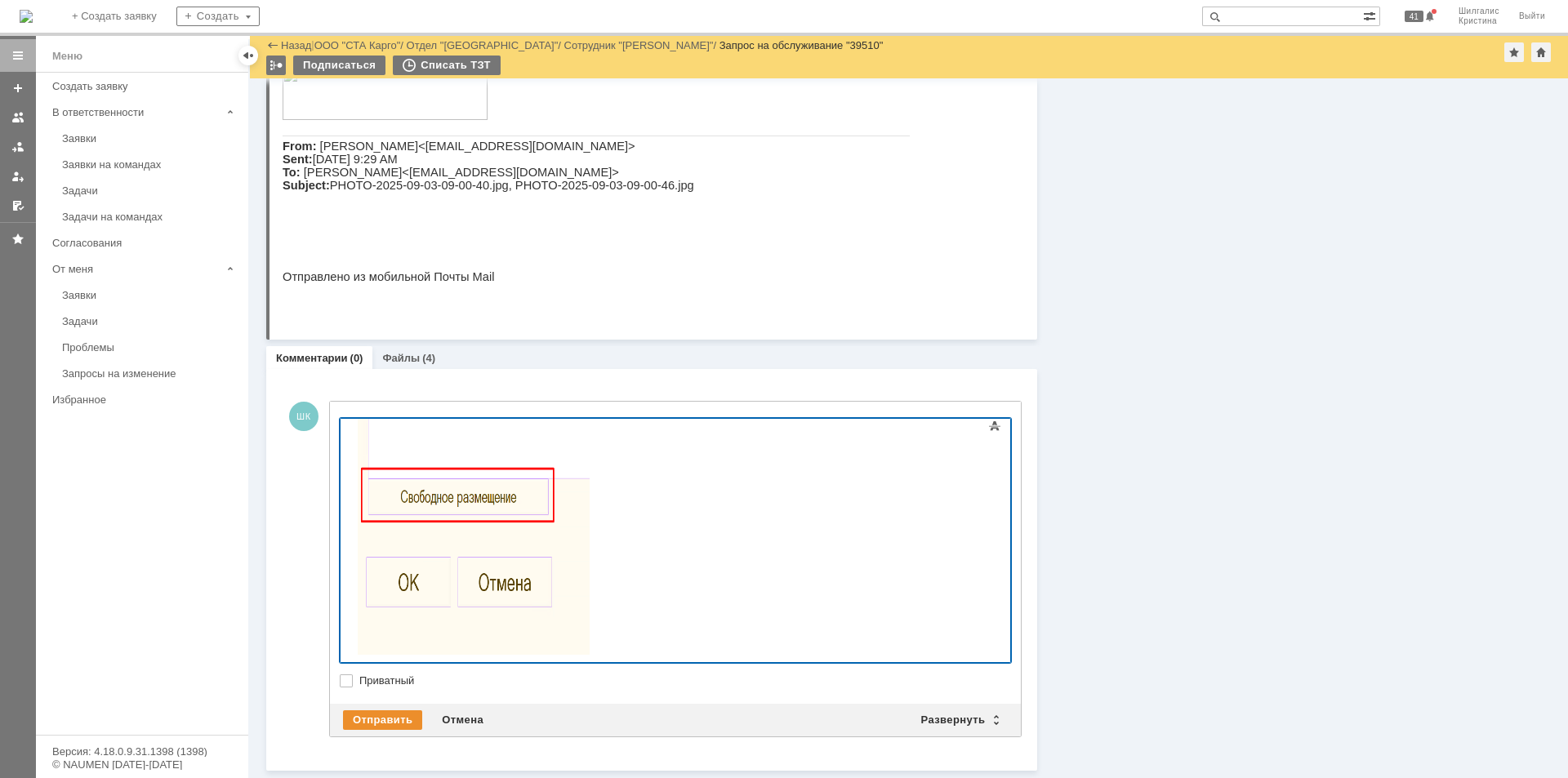
scroll to position [396, 0]
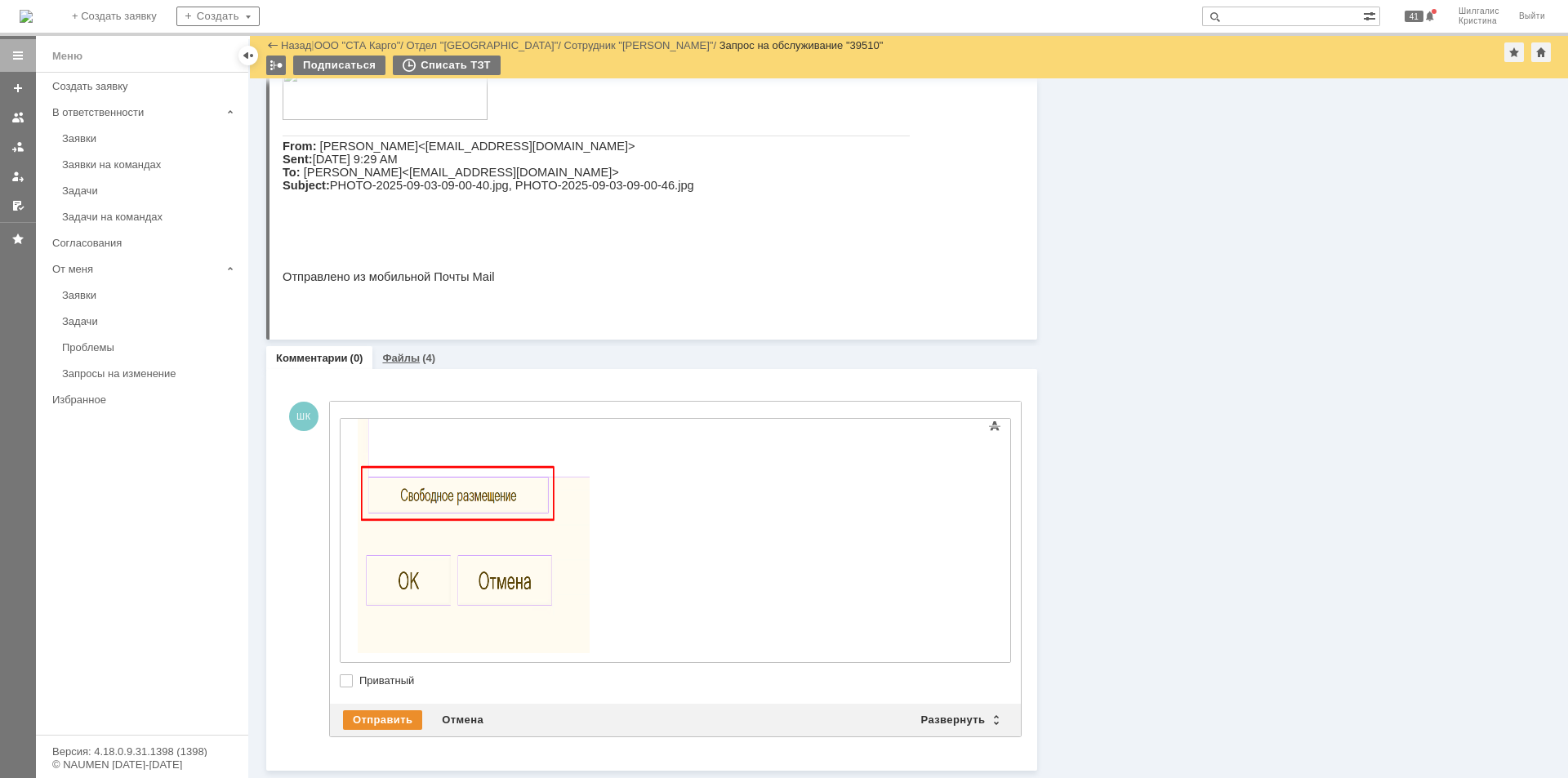
drag, startPoint x: 110, startPoint y: 745, endPoint x: 393, endPoint y: 355, distance: 481.9
click at [393, 355] on link "Файлы" at bounding box center [400, 358] width 37 height 12
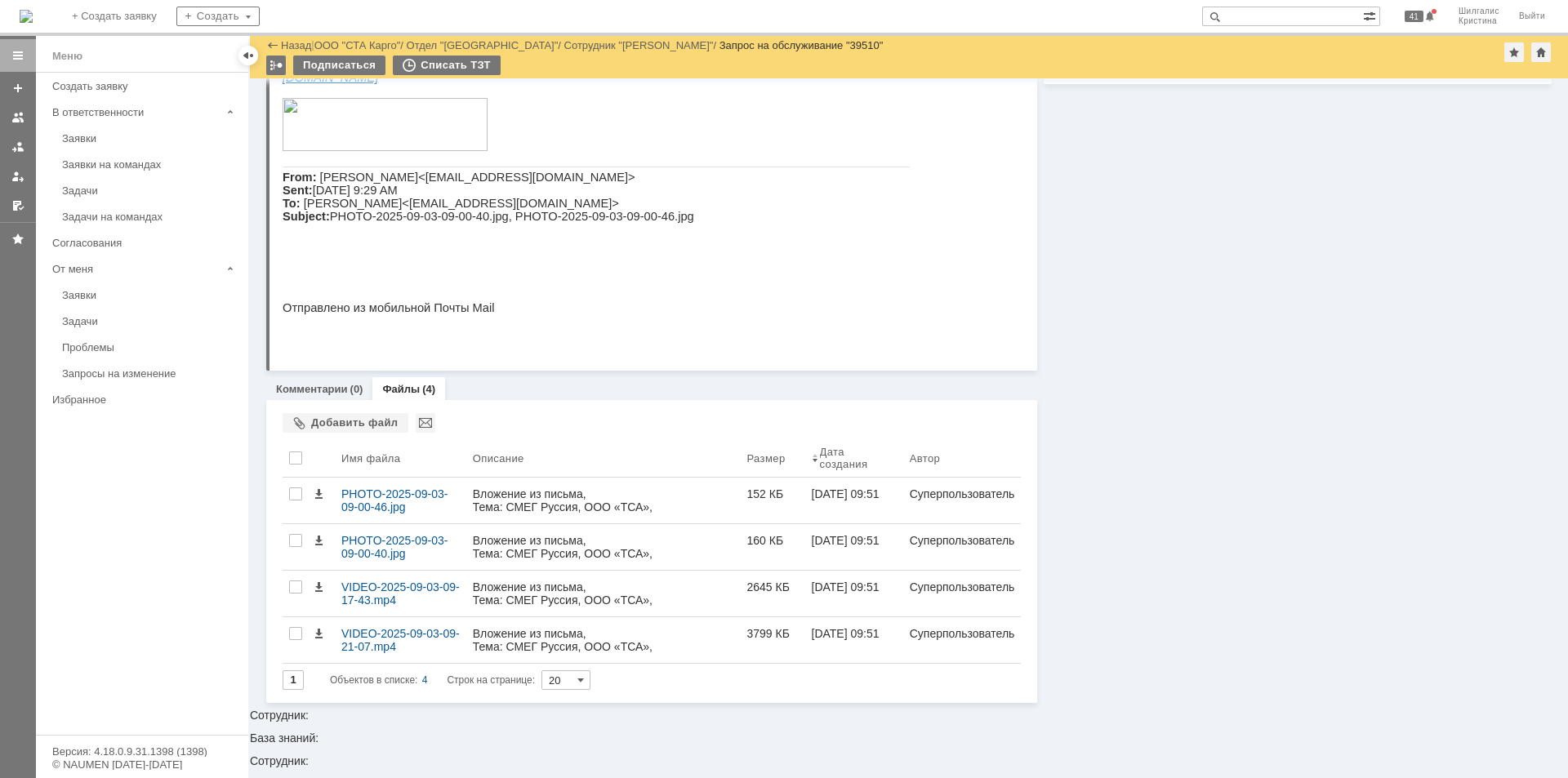
scroll to position [550, 0]
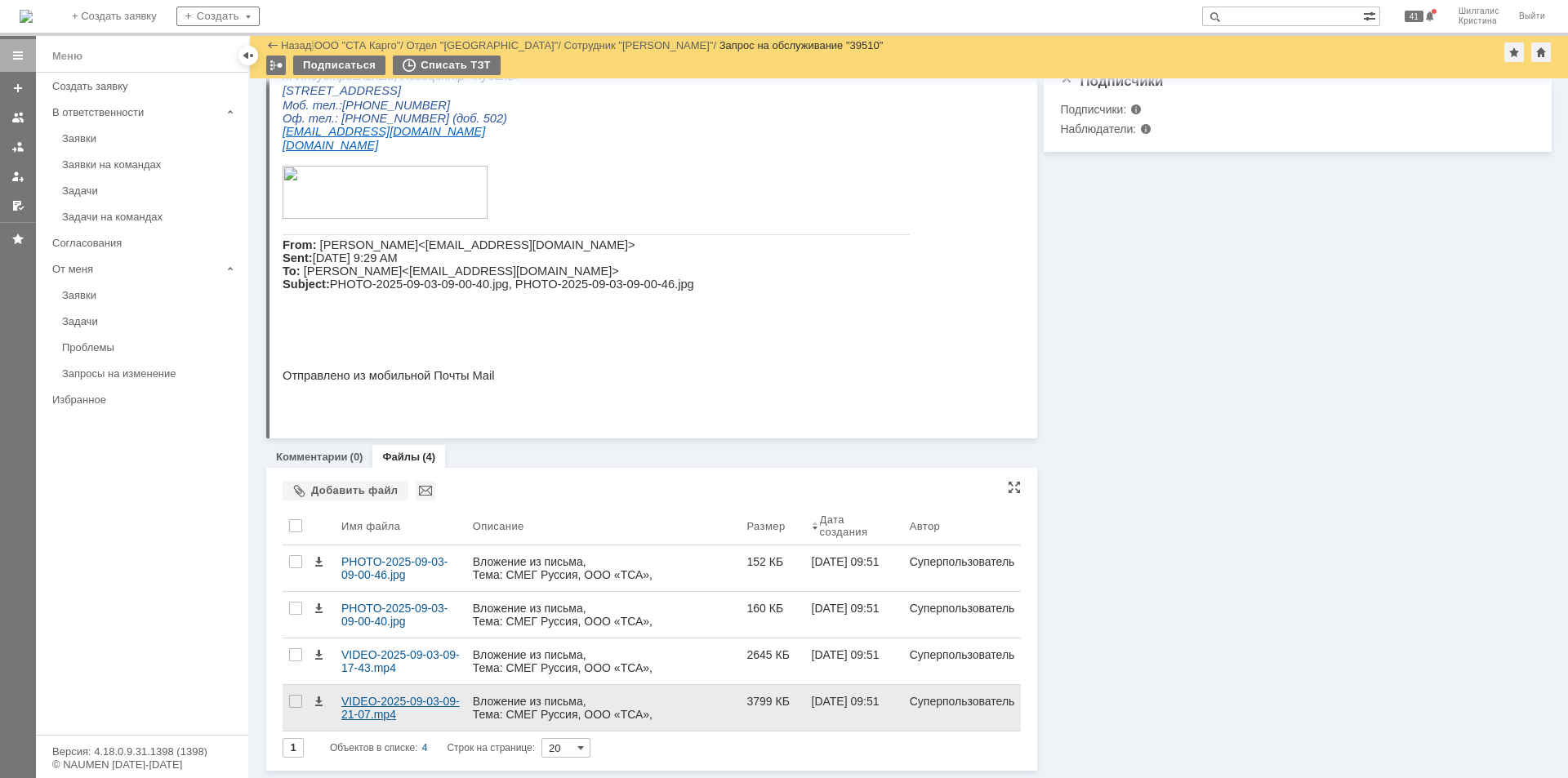
click at [395, 689] on div "VIDEO-2025-09-03-09-21-07.mp4" at bounding box center [400, 708] width 131 height 46
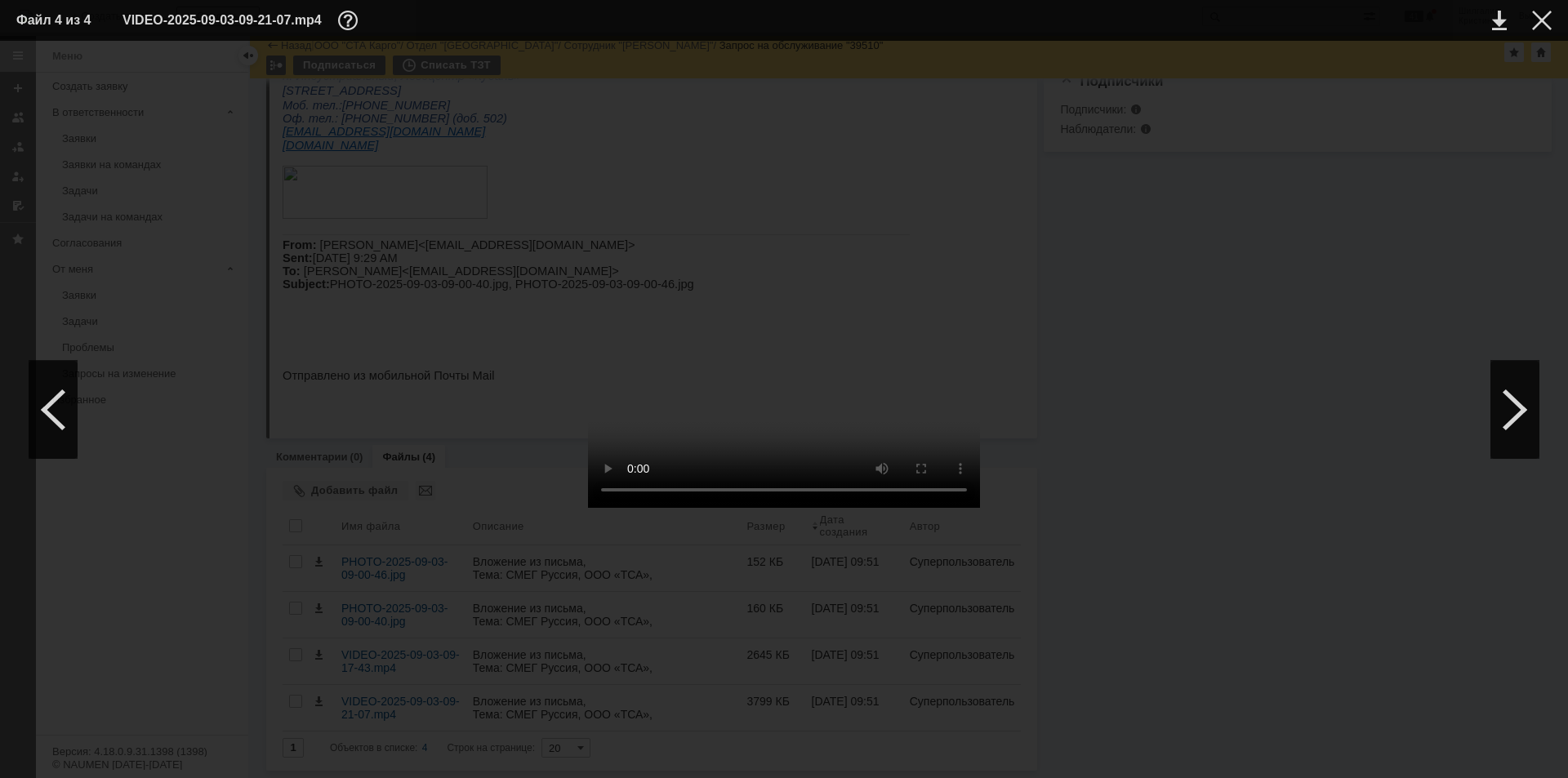
drag, startPoint x: 1535, startPoint y: 27, endPoint x: 1459, endPoint y: 62, distance: 83.7
click at [1535, 25] on div at bounding box center [1542, 20] width 19 height 19
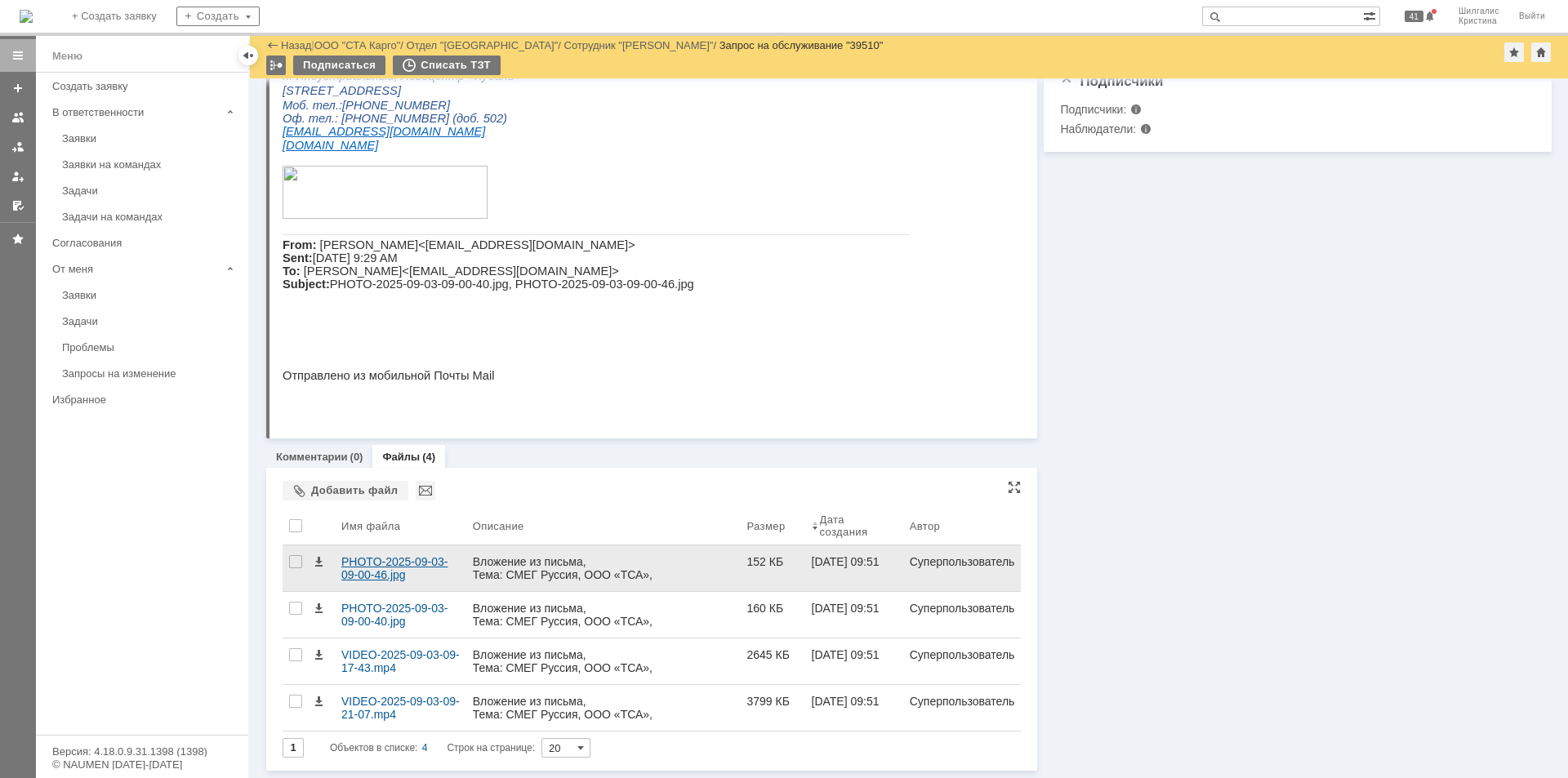
click at [384, 556] on div "PHOTO-2025-09-03-09-00-46.jpg" at bounding box center [400, 568] width 119 height 26
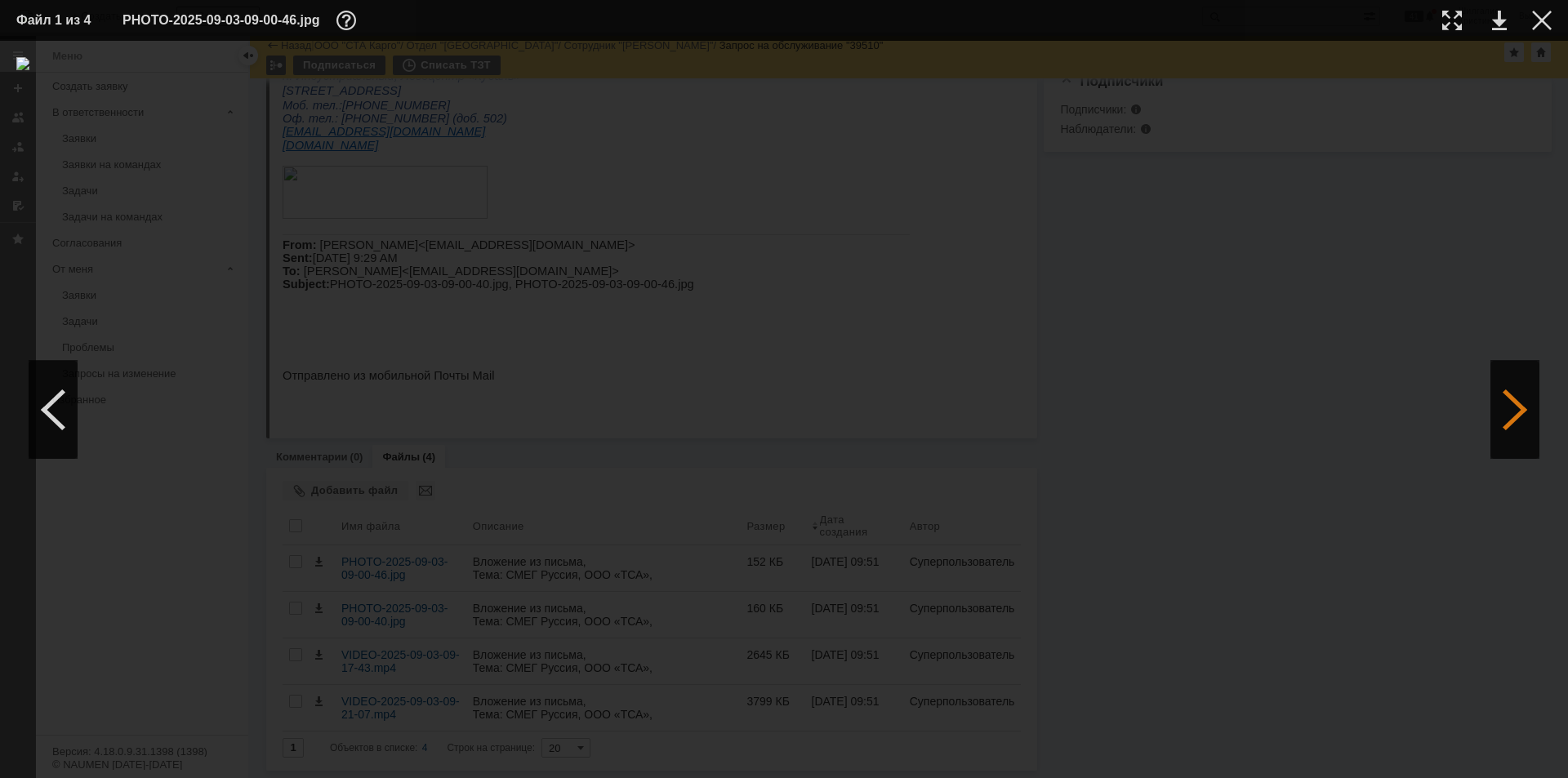
click at [1525, 389] on div at bounding box center [1515, 410] width 49 height 98
click at [1521, 395] on div at bounding box center [1515, 410] width 49 height 98
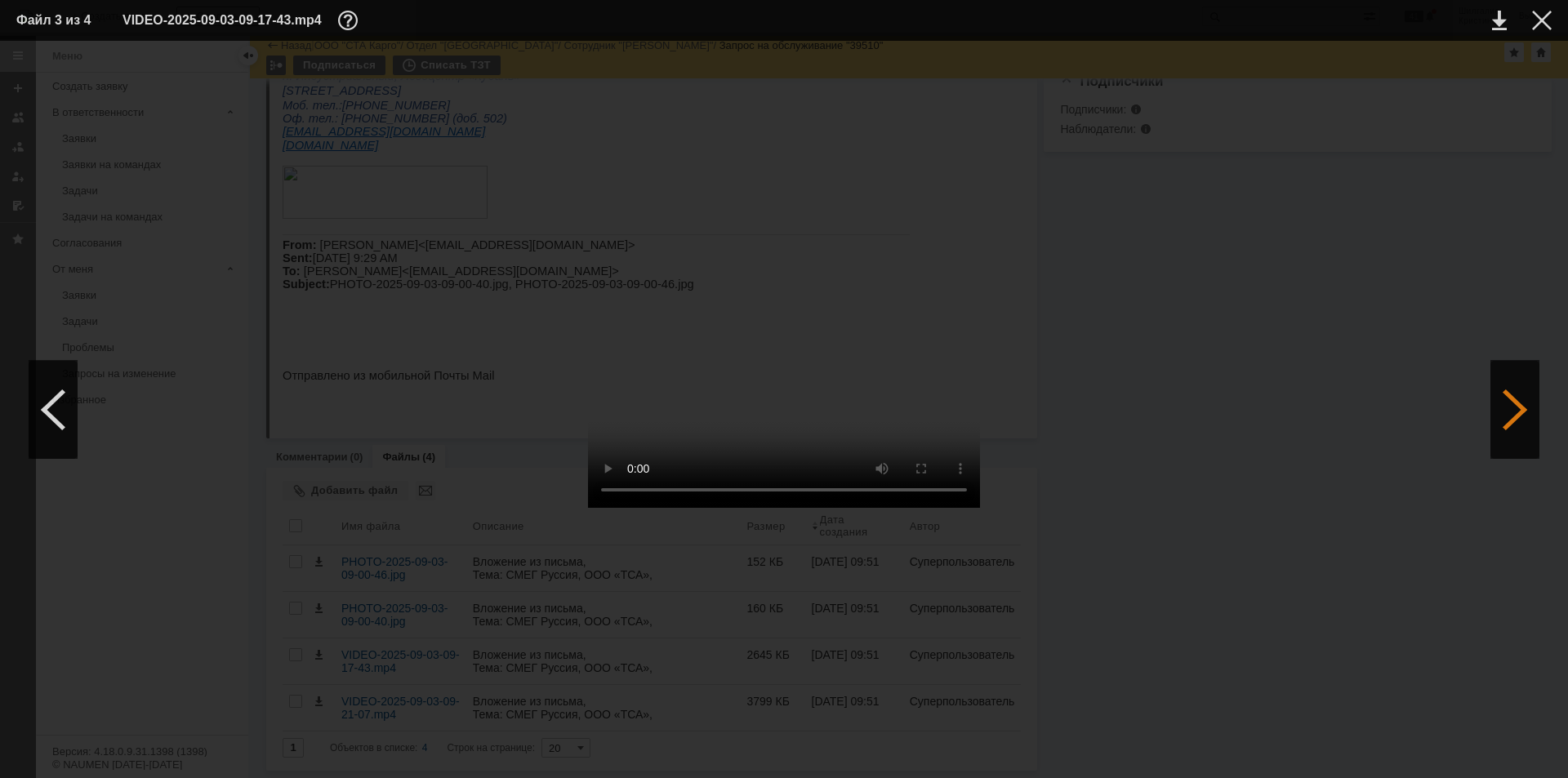
click at [1502, 408] on div at bounding box center [1515, 410] width 49 height 98
drag, startPoint x: 1547, startPoint y: 20, endPoint x: 1516, endPoint y: 81, distance: 68.4
click at [1546, 20] on div at bounding box center [1542, 20] width 19 height 19
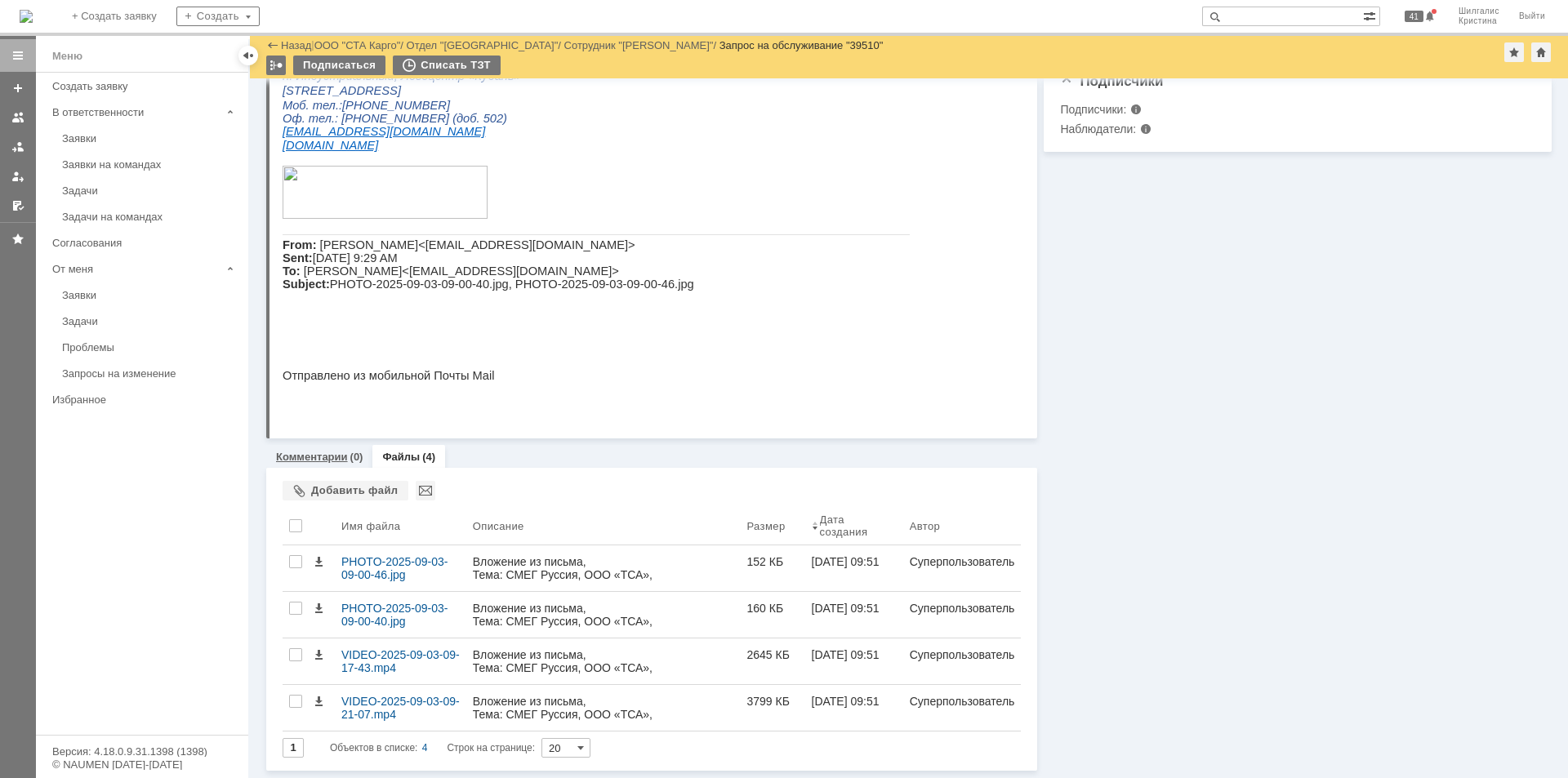
click at [295, 465] on div "Комментарии (0)" at bounding box center [318, 457] width 106 height 24
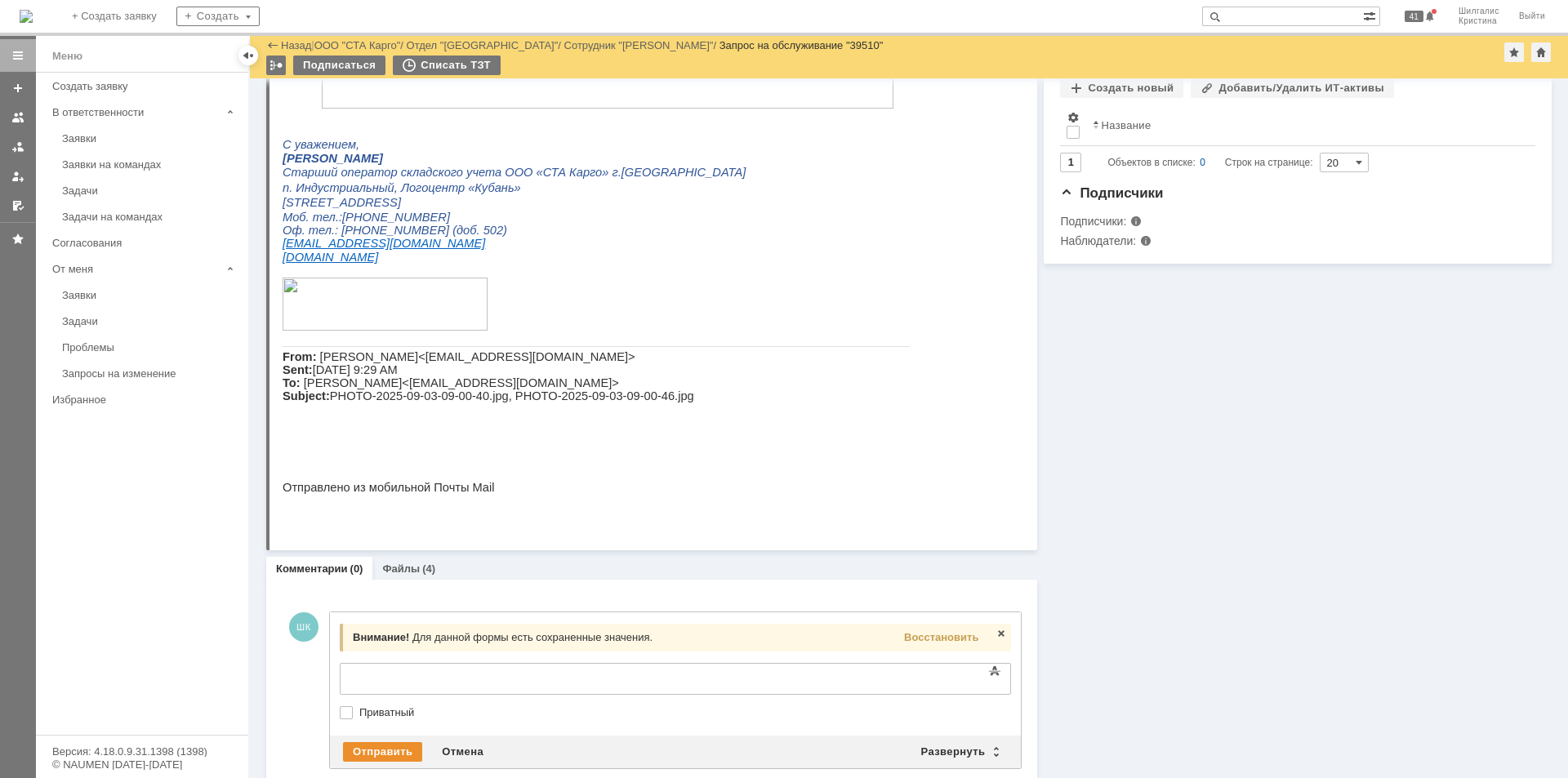
scroll to position [468, 0]
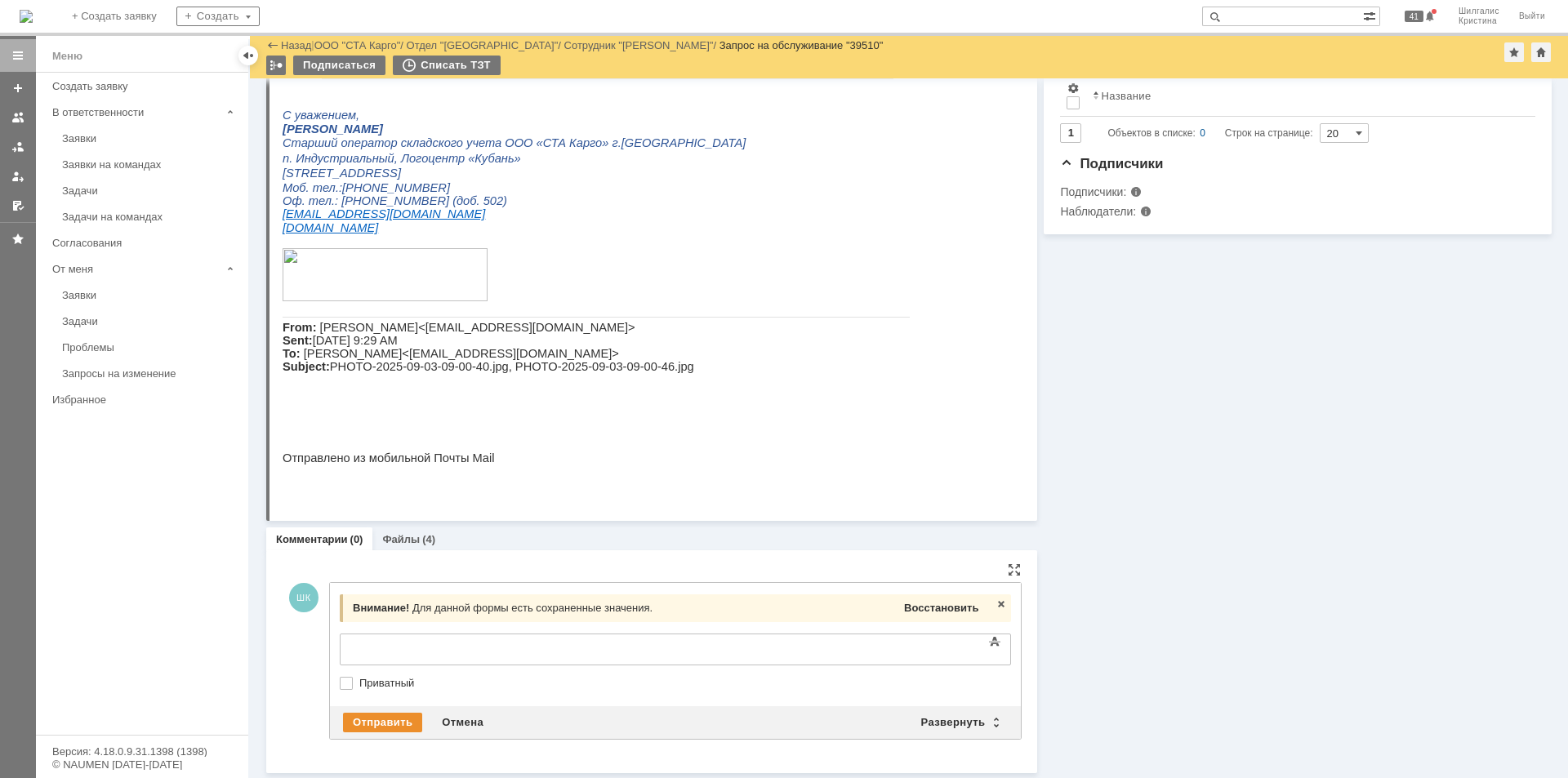
click at [939, 614] on span "Восстановить" at bounding box center [941, 608] width 75 height 12
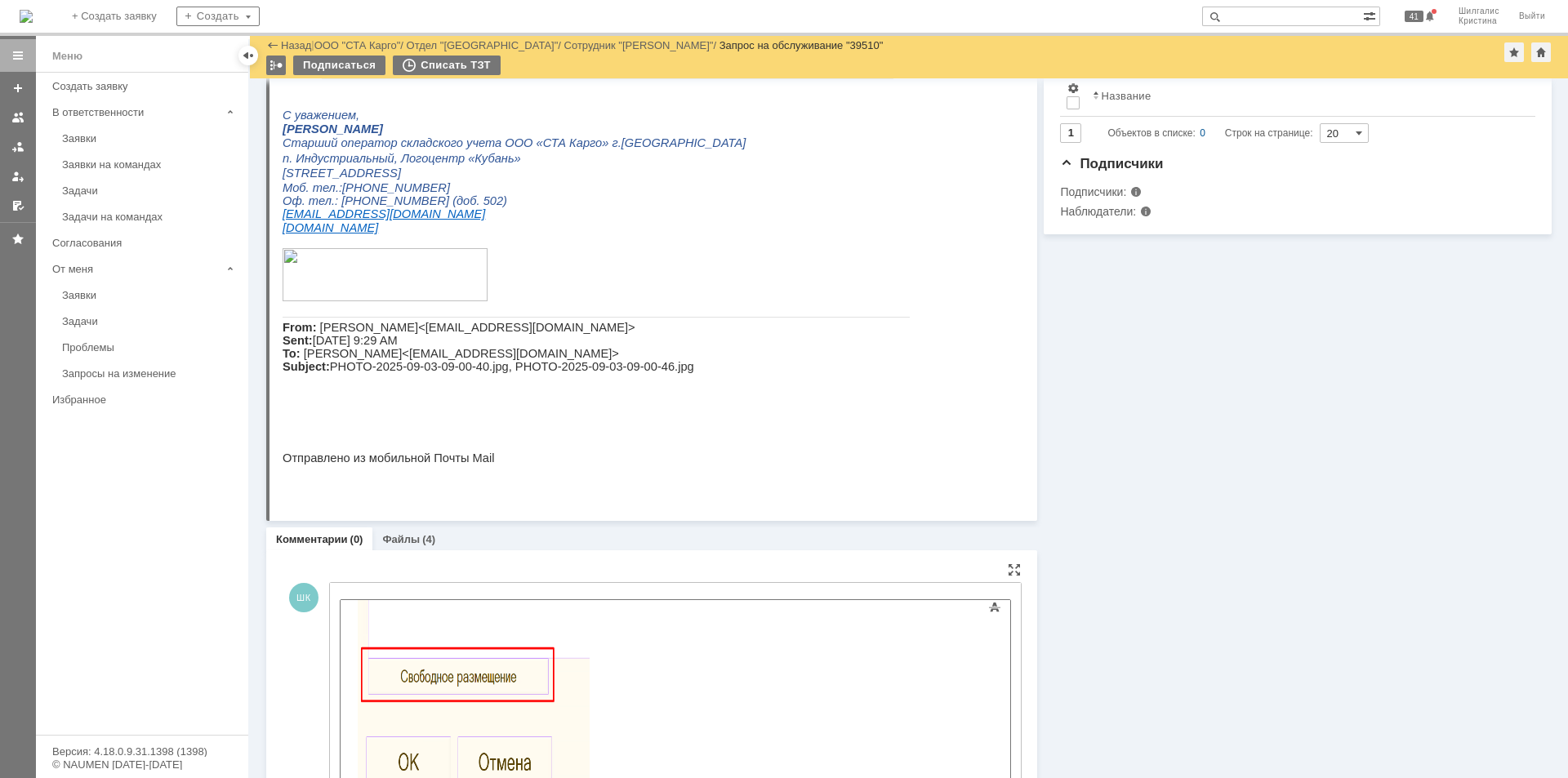
scroll to position [649, 0]
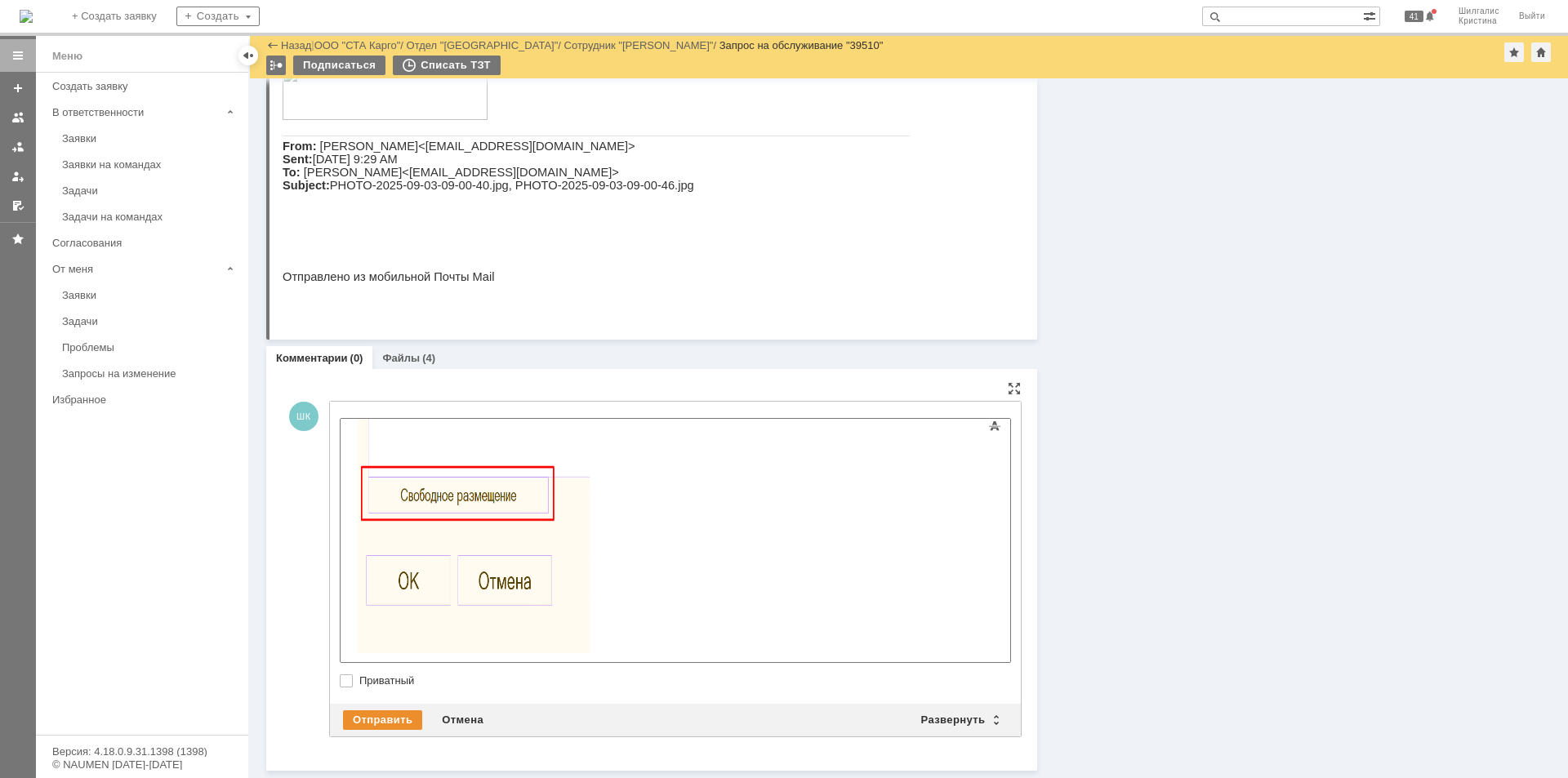
click at [588, 638] on div "Добрый день. Через меню действительно вылезает ошибка, однако в самом размещени…" at bounding box center [473, 356] width 232 height 653
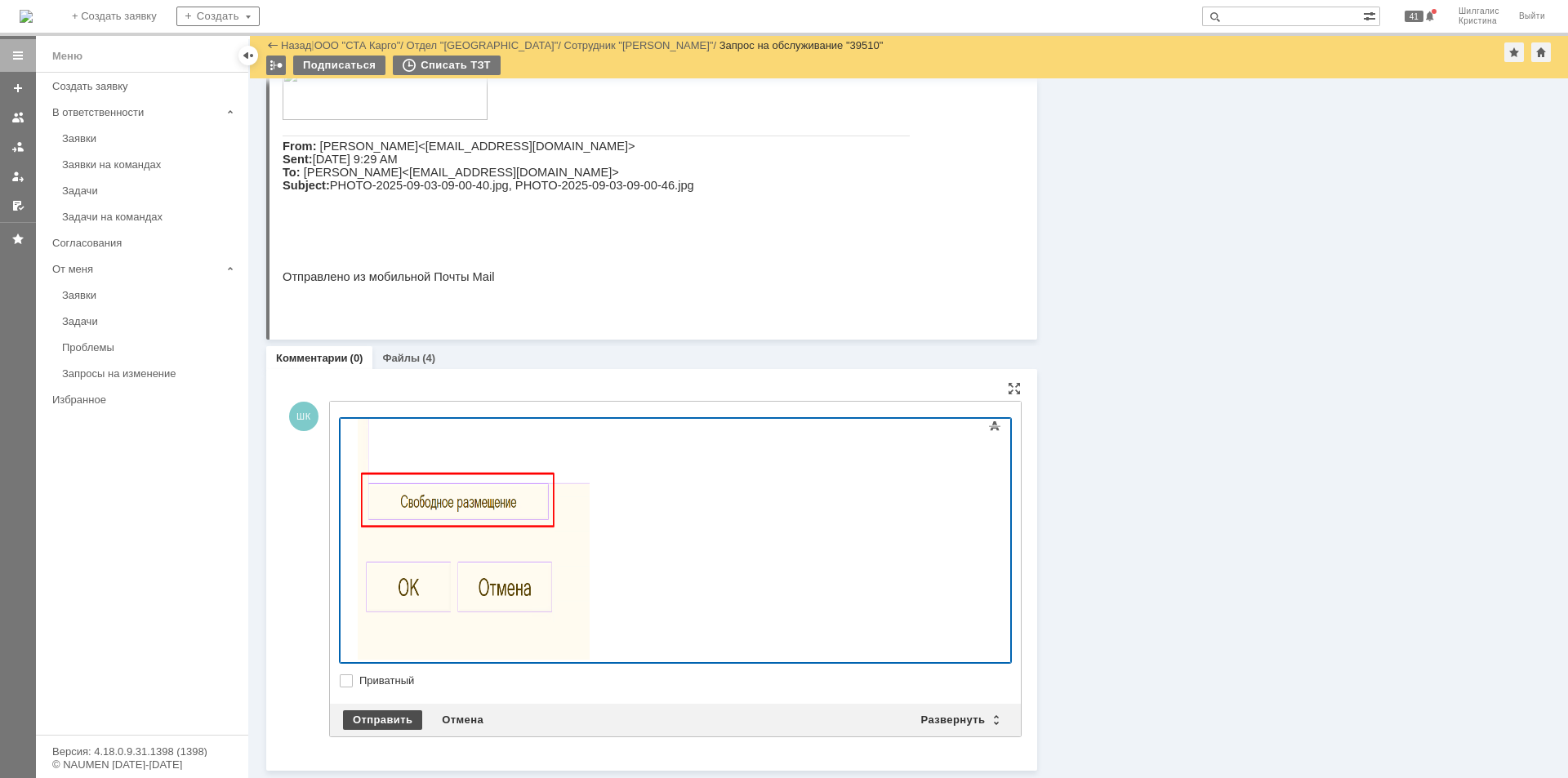
click at [392, 720] on div "Отправить" at bounding box center [383, 720] width 80 height 19
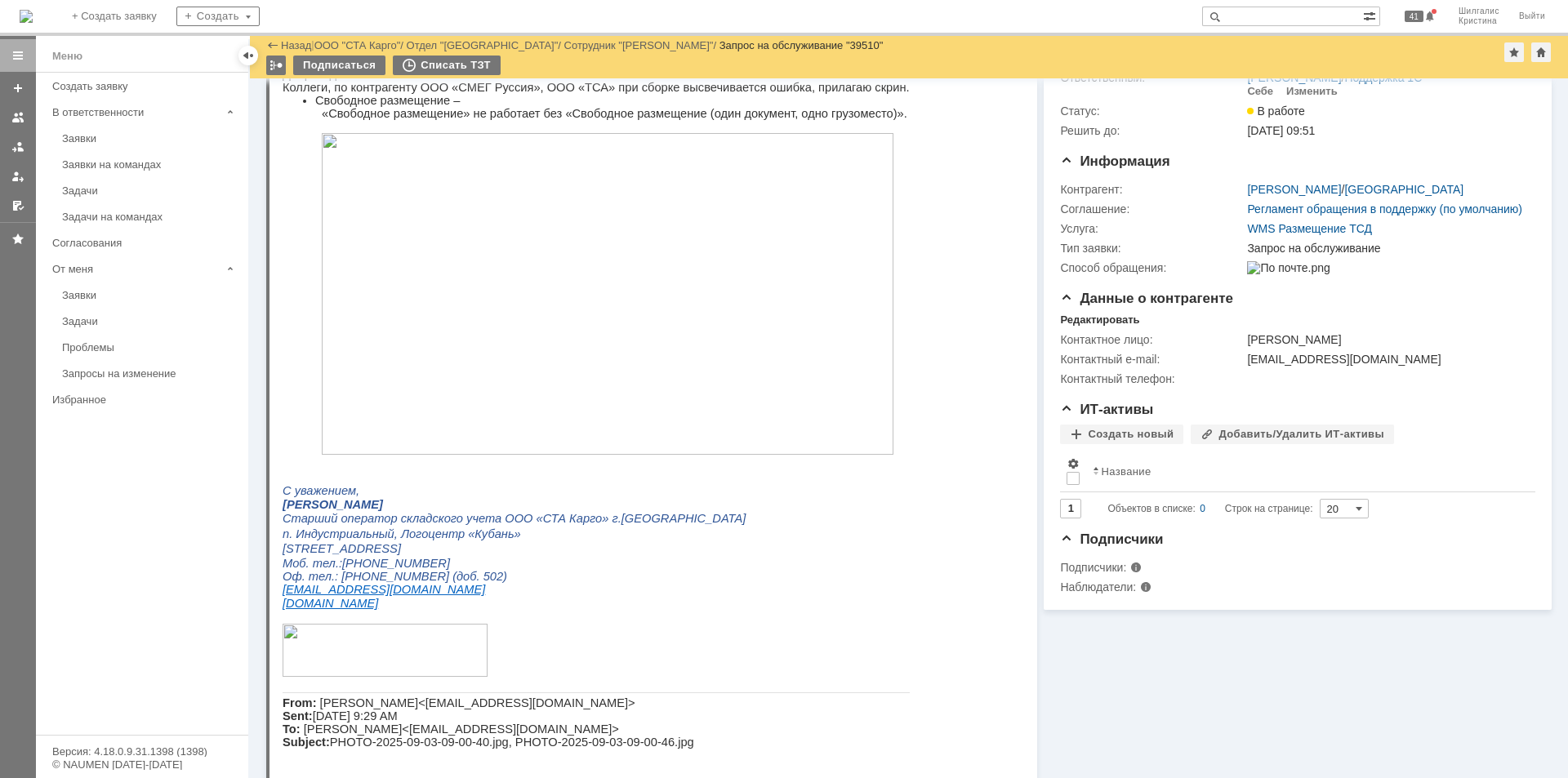
scroll to position [0, 0]
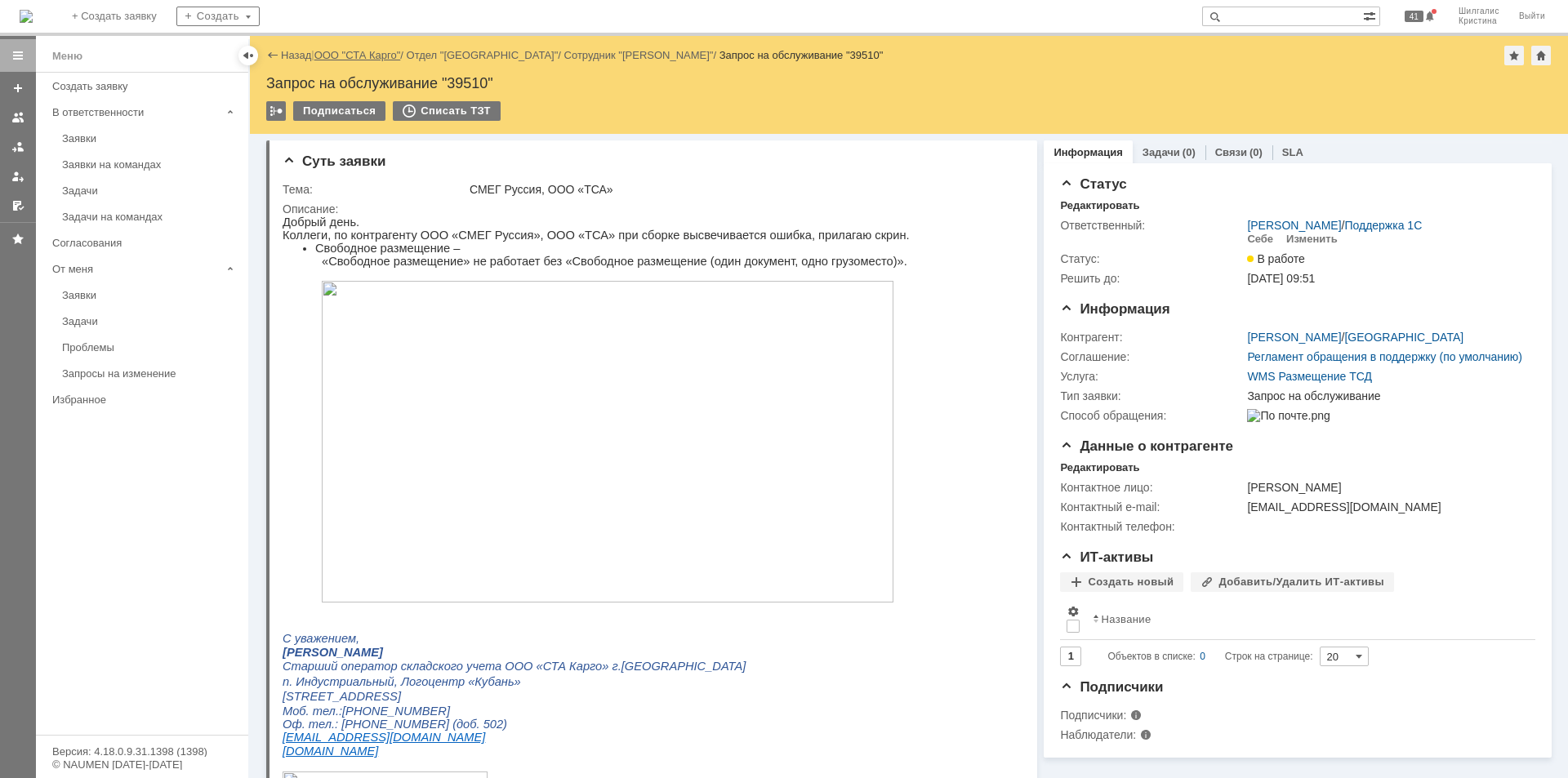
click at [363, 52] on link "ООО "СТА Карго"" at bounding box center [357, 55] width 86 height 12
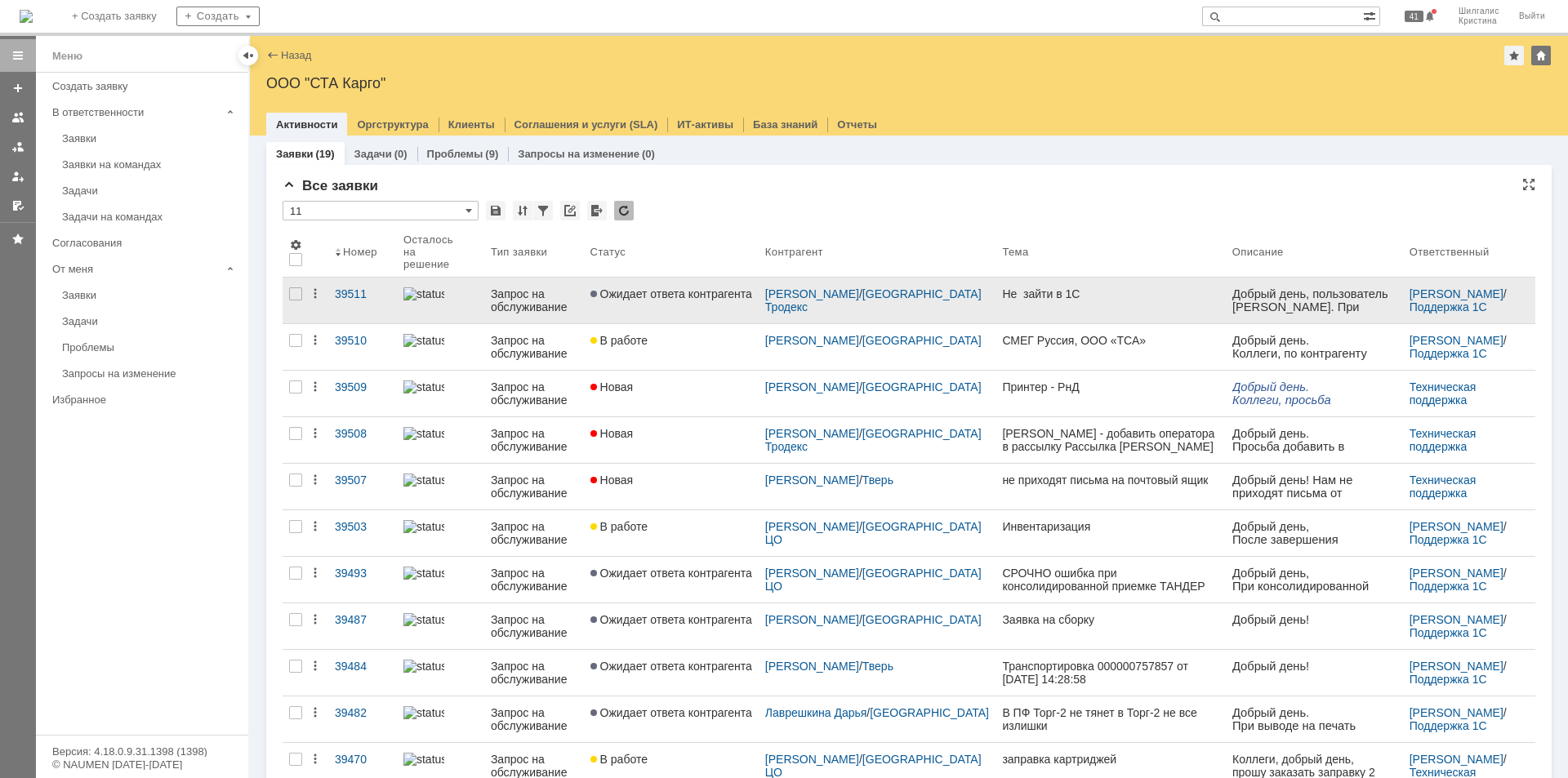
click at [687, 295] on link "Ожидает ответа контрагента" at bounding box center [671, 301] width 174 height 46
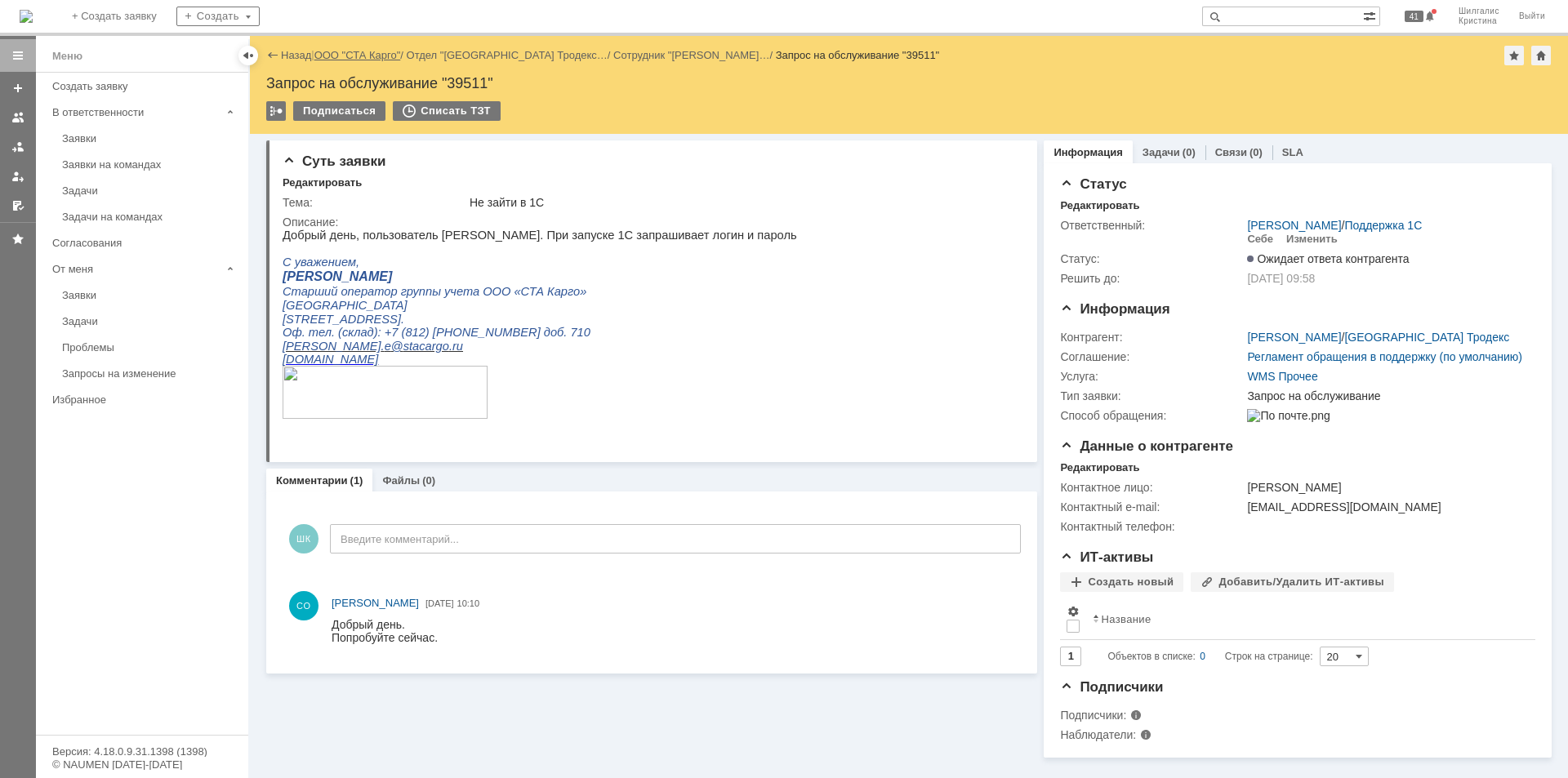
click at [350, 50] on link "ООО "СТА Карго"" at bounding box center [357, 55] width 86 height 12
